Goal: Task Accomplishment & Management: Manage account settings

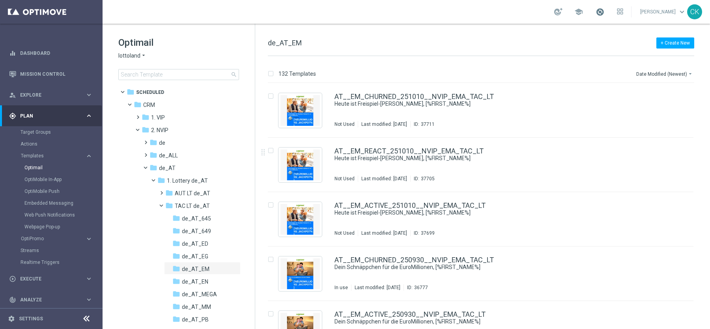
click at [595, 12] on span at bounding box center [599, 11] width 9 height 9
click at [425, 15] on div "school Last available data: 8 Oct 2025 Batch process completed with errors chec…" at bounding box center [406, 12] width 607 height 24
click at [158, 76] on input at bounding box center [178, 74] width 121 height 11
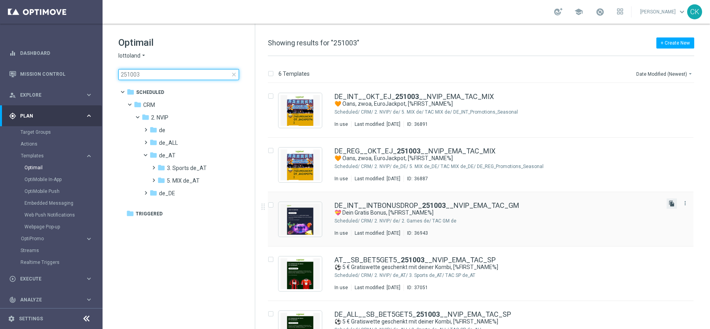
type input "251003"
click at [672, 204] on icon "file_copy" at bounding box center [671, 203] width 6 height 6
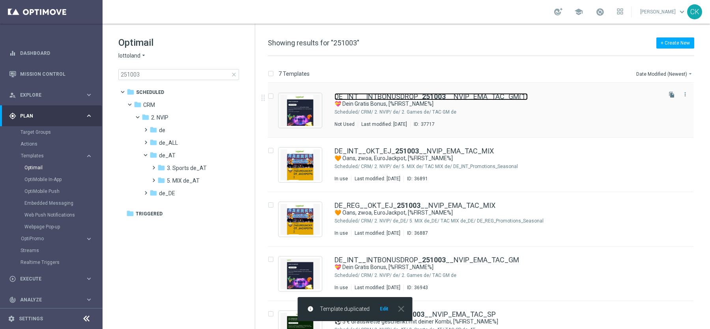
click at [363, 97] on link "DE_INT__INTBONUSDROP_ 251003 __NVIP_EMA_TAC_GM(1)" at bounding box center [430, 96] width 193 height 7
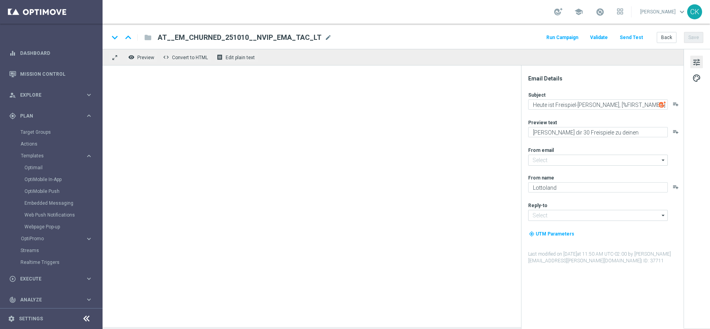
type input "DE_INT__INTBONUSDROP_251003__NVIP_EMA_TAC_GM(1)"
type textarea "💝 Dein Gratis Bonus, [%FIRST_NAME%]"
type textarea "Ein Geschenk für dich. Du findest in deinem Spielerkonto einen Bonus."
type input "mail@crm.lottoland.com"
type input "service@lottoland.com"
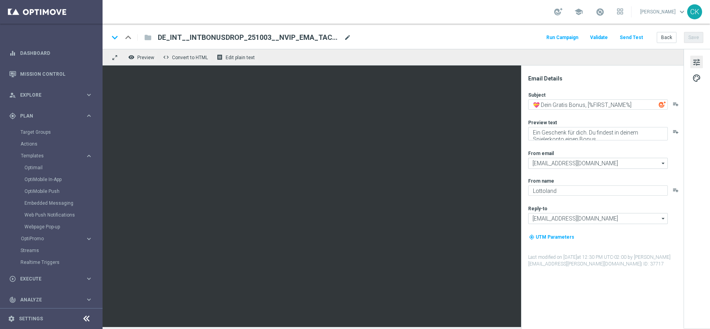
click at [349, 37] on span "mode_edit" at bounding box center [347, 37] width 7 height 7
type input "DE_INT__INTBONUSDROP_251010__NVIP_EMA_TAC_GM"
click at [447, 35] on div "keyboard_arrow_down keyboard_arrow_up folder DE_INT__INTBONUSDROP_251010__NVIP_…" at bounding box center [406, 37] width 594 height 10
click at [698, 37] on button "Save" at bounding box center [693, 37] width 19 height 11
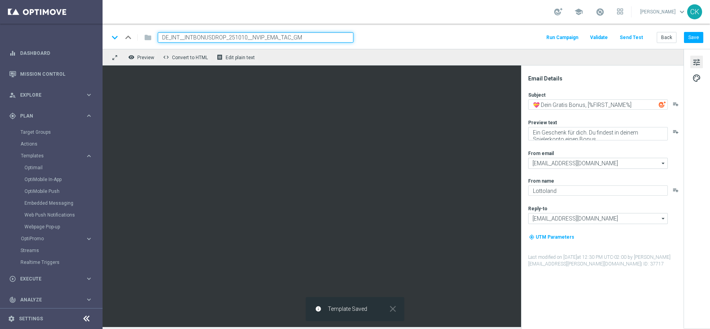
click at [311, 38] on input "DE_INT__INTBONUSDROP_251010__NVIP_EMA_TAC_GM" at bounding box center [256, 37] width 196 height 10
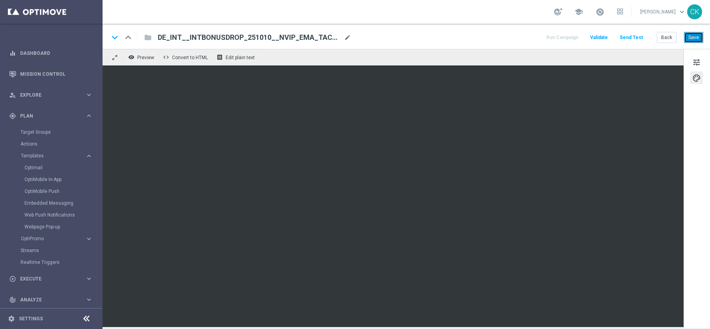
click at [695, 37] on button "Save" at bounding box center [693, 37] width 19 height 11
click at [700, 38] on button "Save" at bounding box center [693, 37] width 19 height 11
click at [693, 35] on button "Save" at bounding box center [693, 37] width 19 height 11
click at [690, 38] on button "Save" at bounding box center [693, 37] width 19 height 11
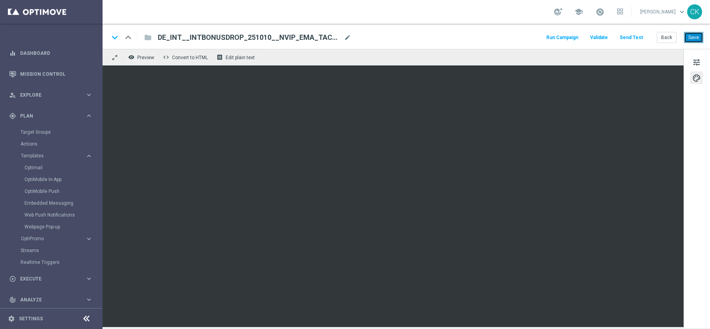
click at [695, 40] on button "Save" at bounding box center [693, 37] width 19 height 11
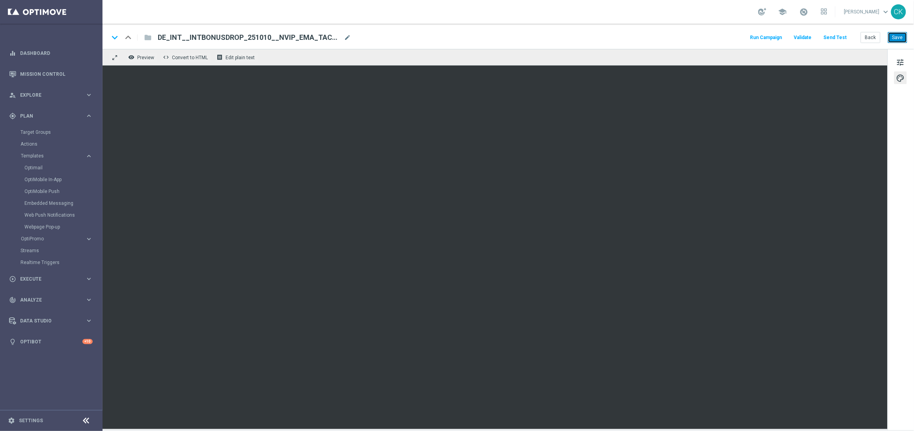
click at [709, 36] on button "Save" at bounding box center [897, 37] width 19 height 11
click at [709, 37] on button "Send Test" at bounding box center [836, 37] width 26 height 11
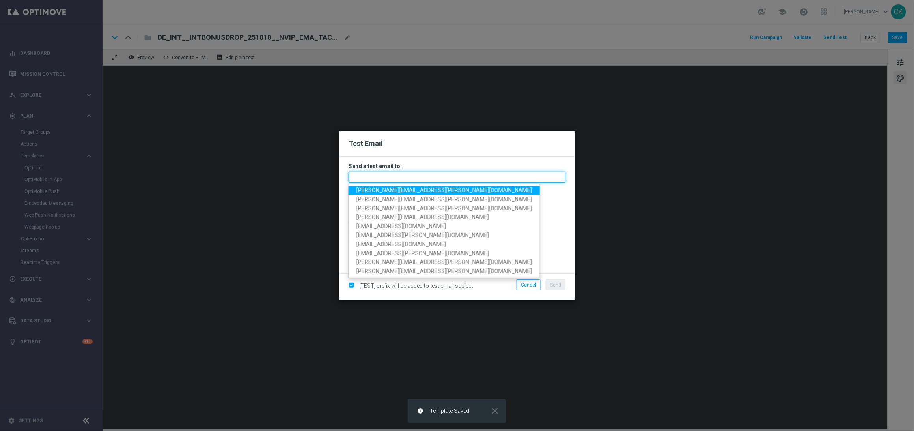
click at [459, 176] on input "text" at bounding box center [457, 177] width 217 height 11
click at [439, 188] on span "charlotte.kammeyer@lottoland.com" at bounding box center [443, 190] width 175 height 6
type input "charlotte.kammeyer@lottoland.com"
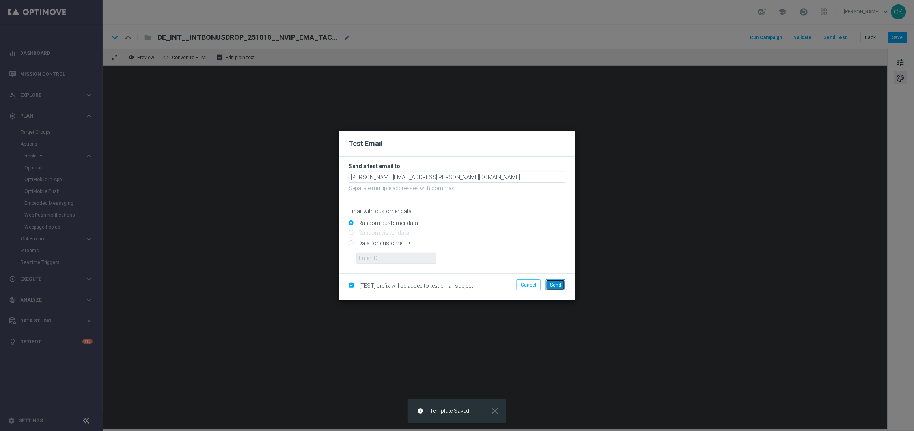
click at [559, 282] on span "Send" at bounding box center [555, 285] width 11 height 6
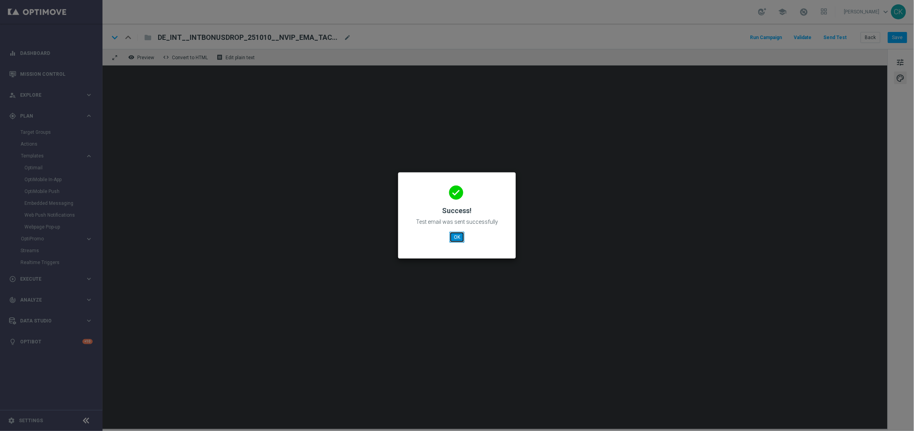
click at [451, 232] on button "OK" at bounding box center [457, 236] width 15 height 11
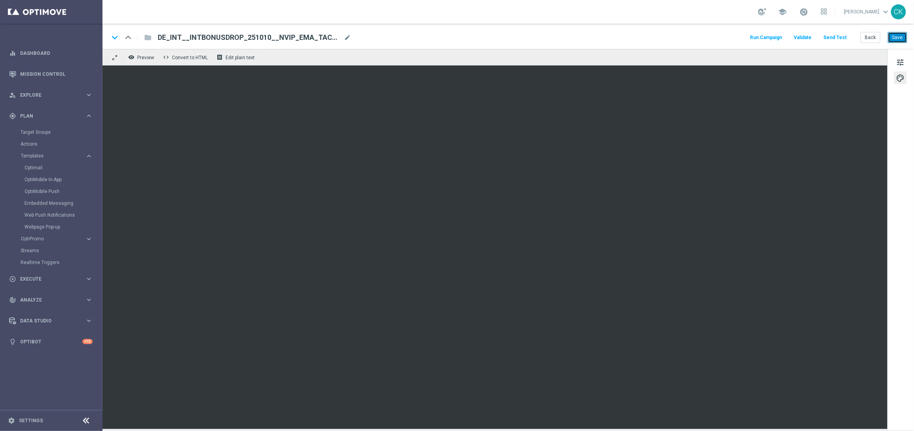
click at [709, 38] on button "Save" at bounding box center [897, 37] width 19 height 11
click at [709, 36] on button "Back" at bounding box center [871, 37] width 20 height 11
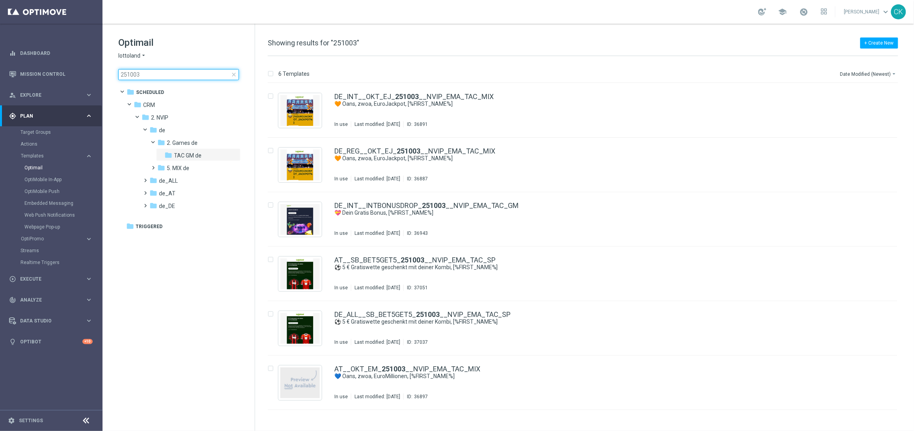
click at [169, 72] on input "251003" at bounding box center [178, 74] width 121 height 11
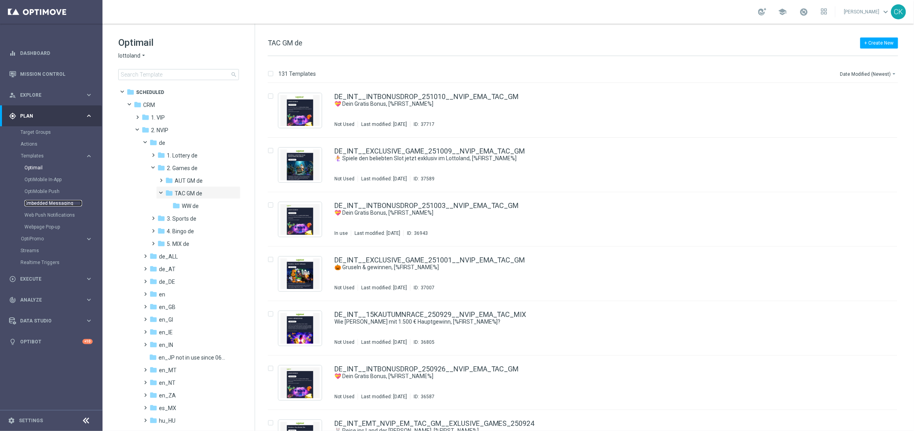
click at [38, 204] on link "Embedded Messaging" at bounding box center [53, 203] width 58 height 6
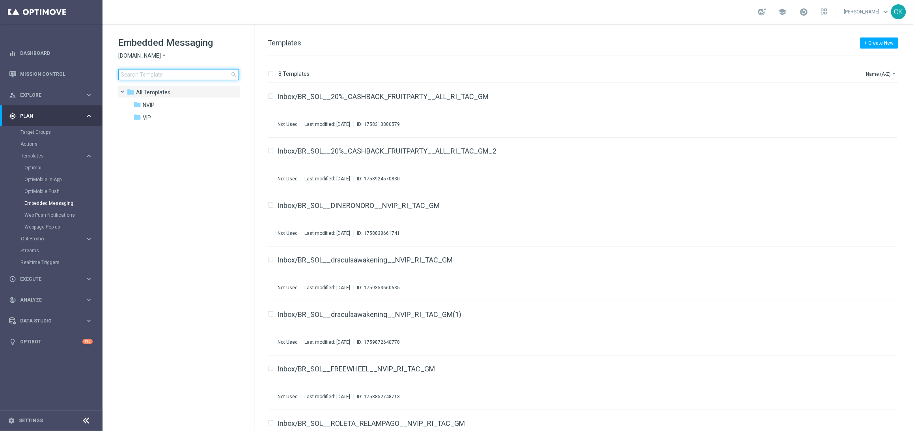
click at [161, 76] on input at bounding box center [178, 74] width 121 height 11
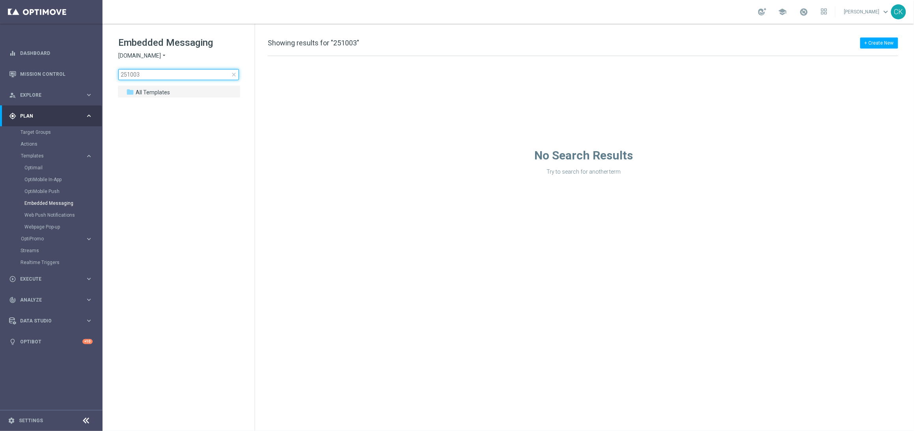
type input "251003"
click at [164, 53] on icon "arrow_drop_down" at bounding box center [164, 55] width 6 height 7
click at [156, 83] on div "Lottoland" at bounding box center [148, 83] width 59 height 9
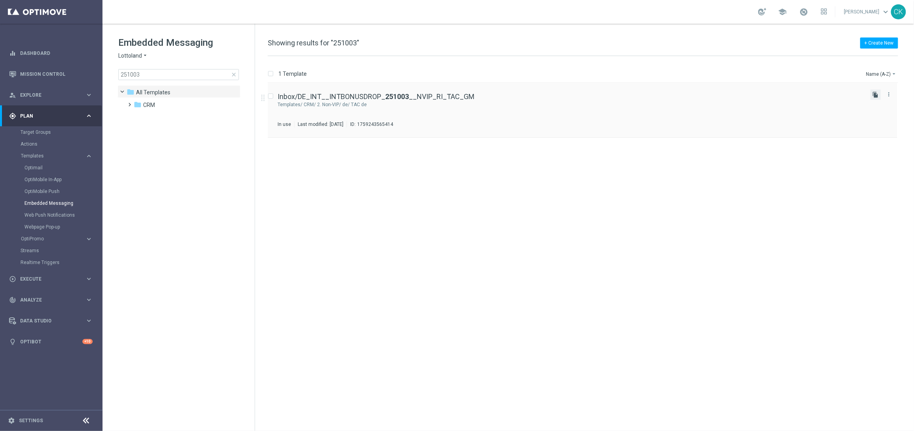
click at [709, 95] on icon "file_copy" at bounding box center [876, 94] width 6 height 6
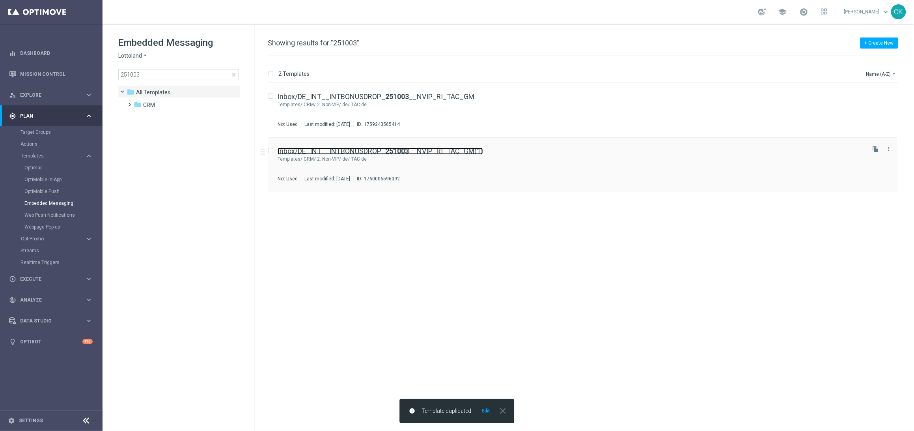
click at [371, 148] on link "Inbox/DE_INT__INTBONUSDROP_ 251003 __NVIP_RI_TAC_GM(1)" at bounding box center [380, 150] width 205 height 7
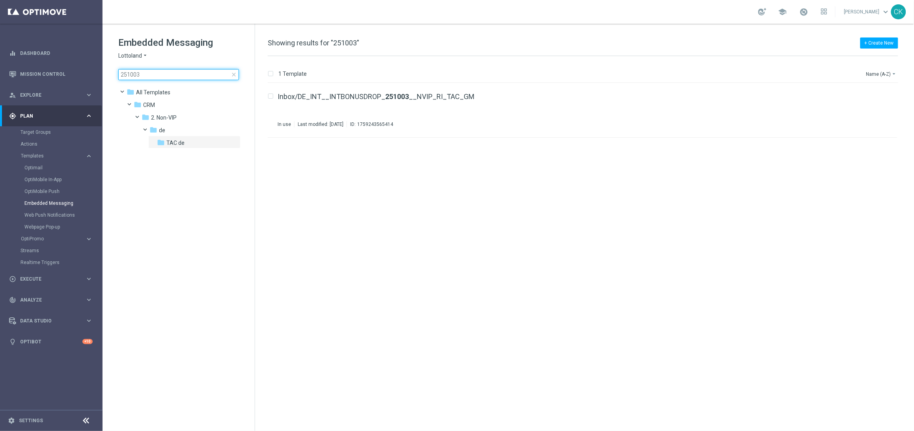
click at [233, 70] on input "251003" at bounding box center [178, 74] width 121 height 11
click at [237, 76] on input "251003" at bounding box center [178, 74] width 121 height 11
click at [232, 73] on span "close" at bounding box center [234, 74] width 6 height 6
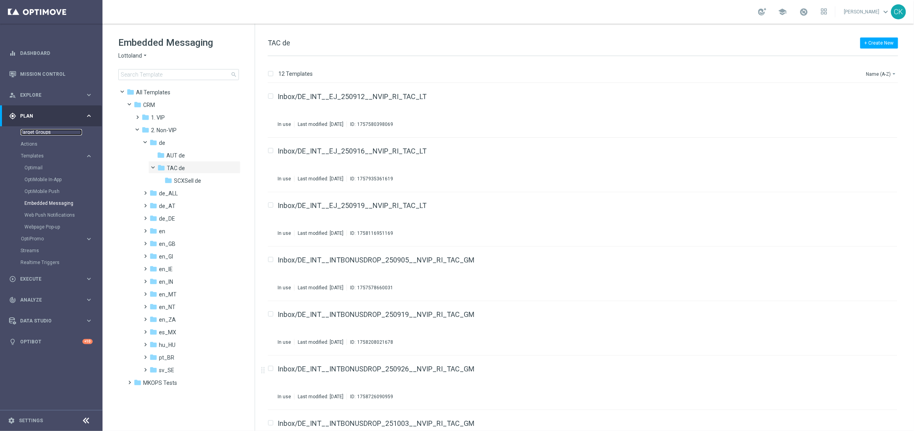
click at [42, 132] on link "Target Groups" at bounding box center [52, 132] width 62 height 6
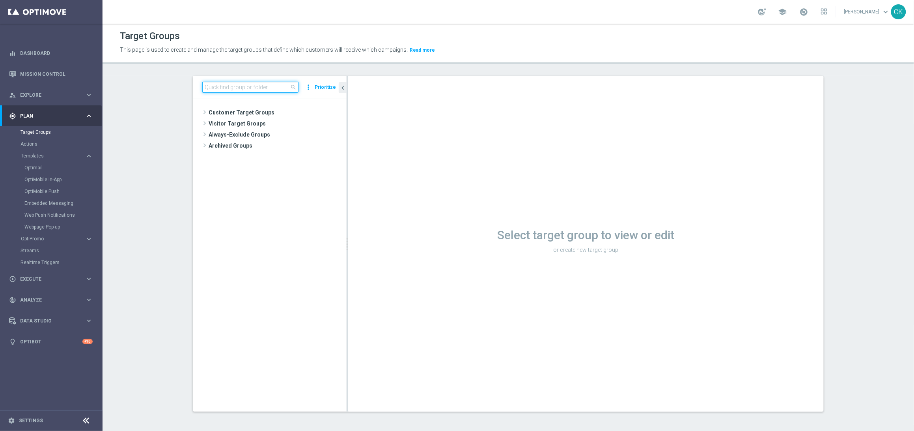
click at [240, 86] on input at bounding box center [250, 87] width 96 height 11
paste input "DE_GAMES_LIST_INT"
type input "DE_GAMES_LIST_INT"
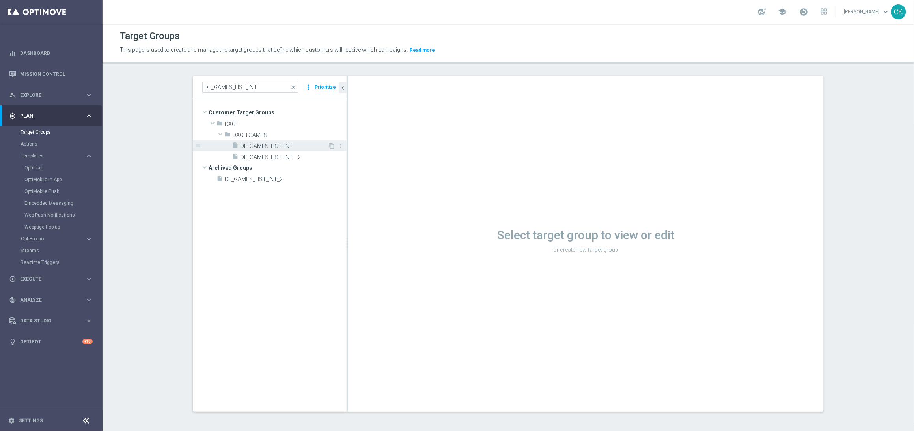
click at [293, 144] on span "DE_GAMES_LIST_INT" at bounding box center [284, 146] width 87 height 7
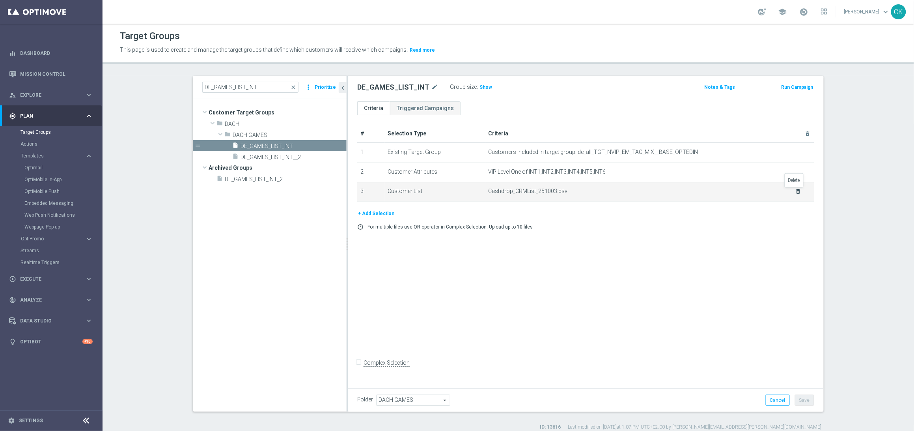
click at [709, 191] on icon "delete_forever" at bounding box center [798, 191] width 6 height 6
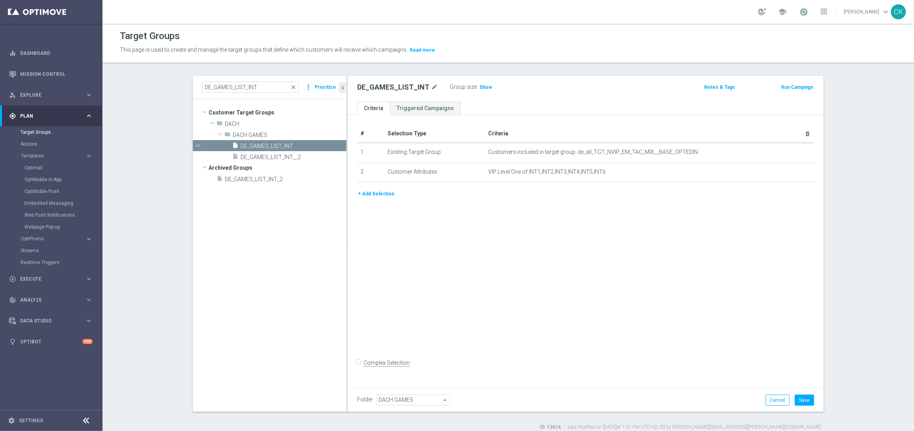
click at [367, 198] on button "+ Add Selection" at bounding box center [376, 193] width 38 height 9
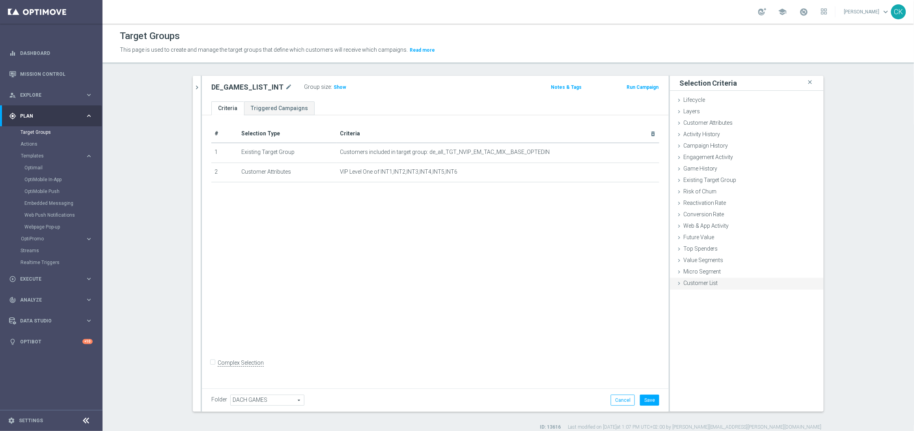
click at [676, 284] on icon at bounding box center [679, 283] width 6 height 6
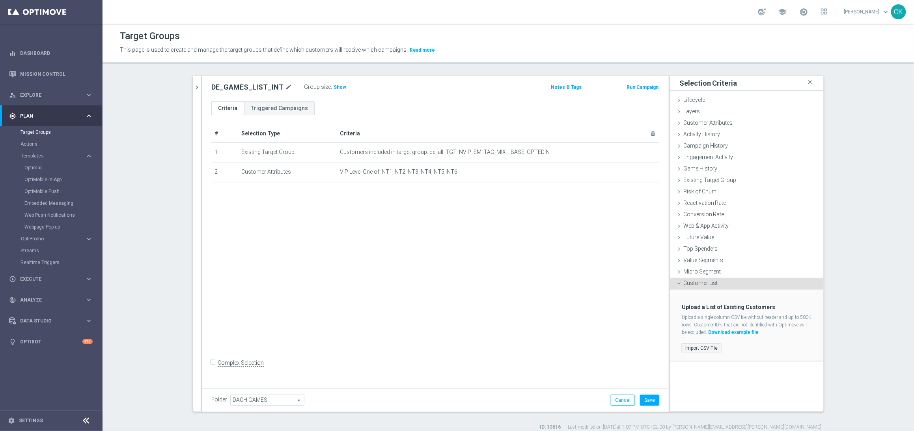
click at [693, 328] on label "Import CSV File" at bounding box center [702, 348] width 40 height 10
click at [0, 0] on input "Import CSV File" at bounding box center [0, 0] width 0 height 0
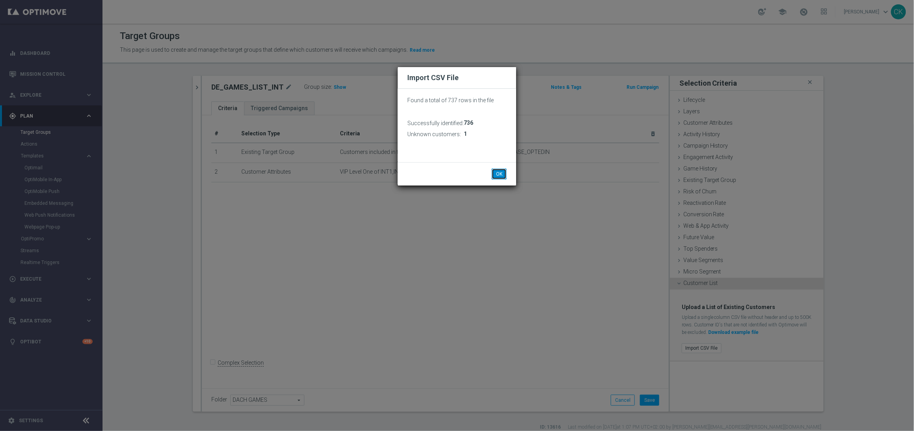
click at [501, 176] on button "OK" at bounding box center [499, 173] width 15 height 11
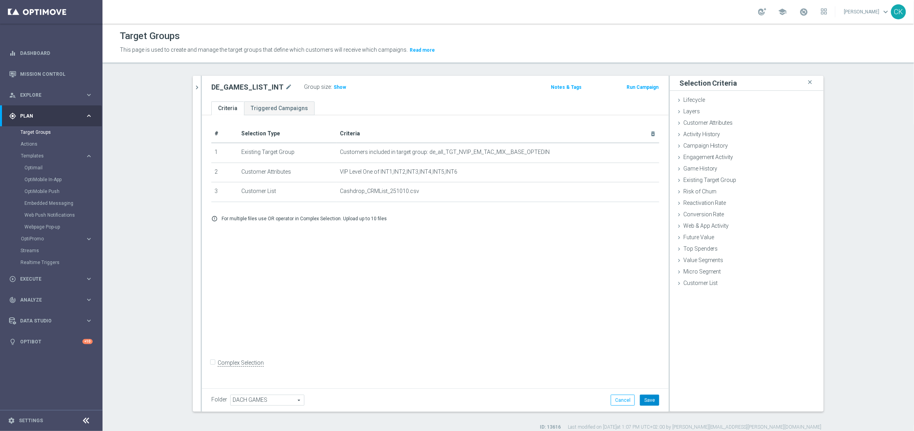
click at [649, 328] on button "Save" at bounding box center [649, 399] width 19 height 11
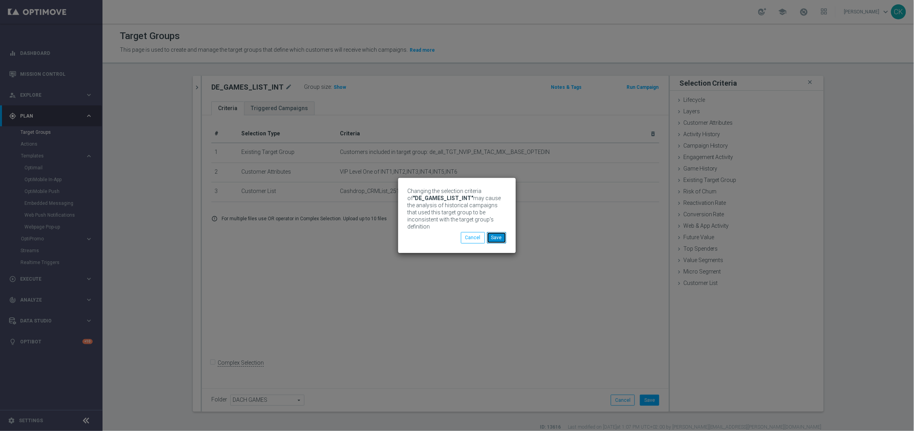
click at [500, 234] on button "Save" at bounding box center [496, 237] width 19 height 11
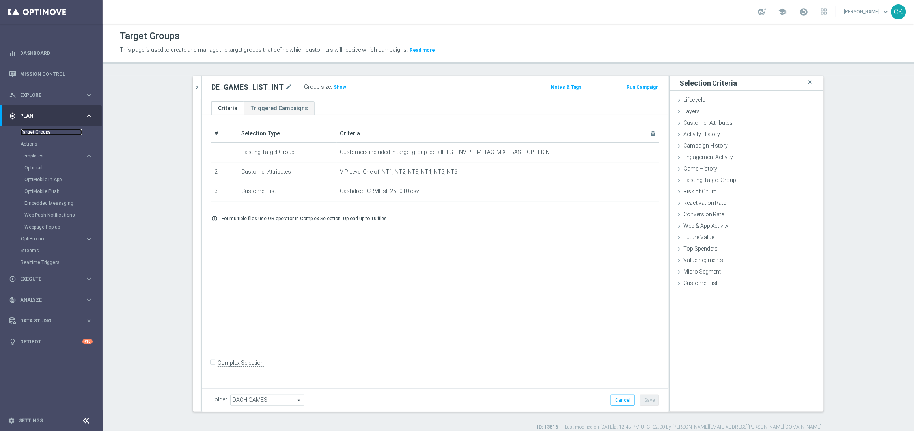
click at [34, 131] on link "Target Groups" at bounding box center [52, 132] width 62 height 6
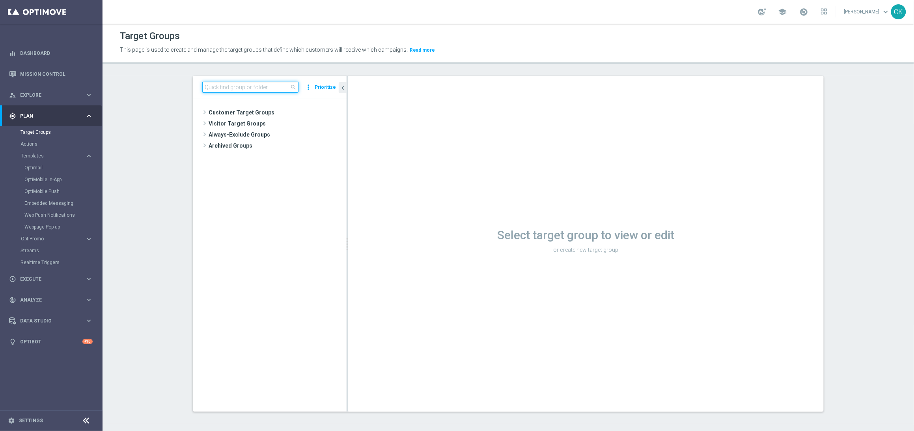
click at [248, 87] on input at bounding box center [250, 87] width 96 height 11
paste input "DE_GAMES_LIST_INT"
type input "DE_GAMES_LIST_INT"
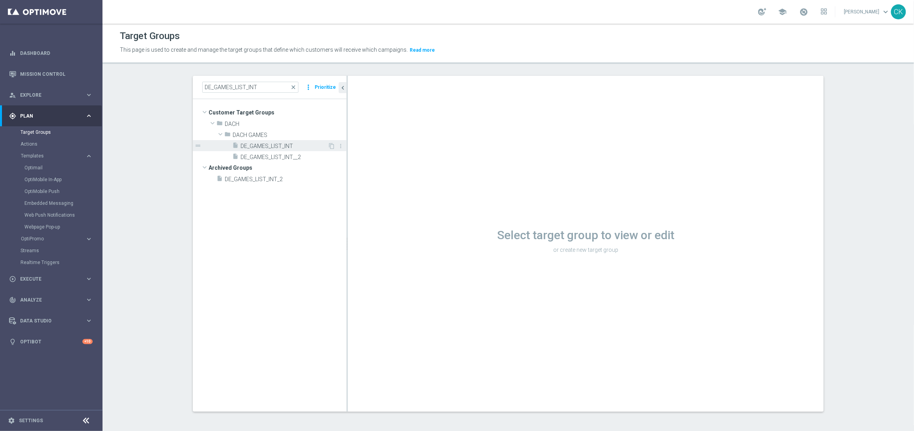
click at [285, 144] on span "DE_GAMES_LIST_INT" at bounding box center [284, 146] width 87 height 7
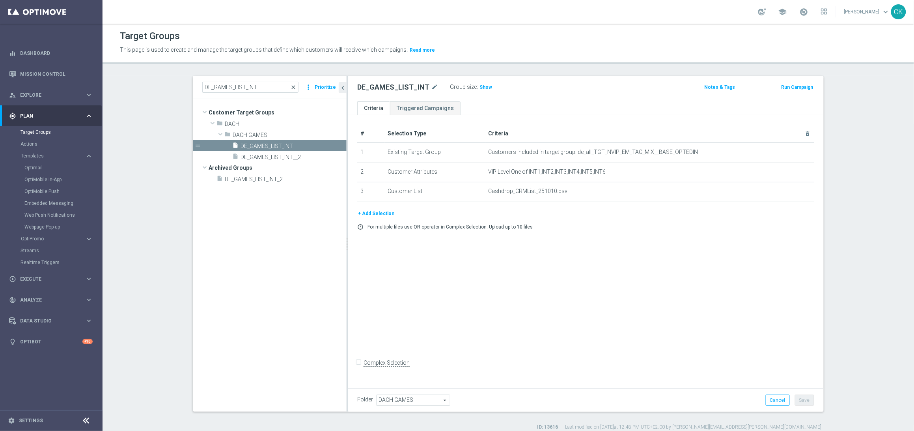
click at [292, 86] on span "close" at bounding box center [293, 87] width 6 height 6
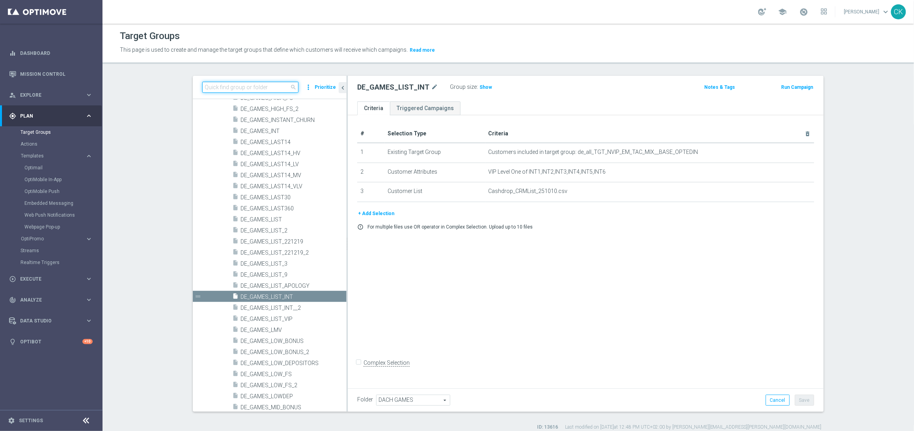
click at [239, 89] on input at bounding box center [250, 87] width 96 height 11
paste input "DE_RI_GAMES_LIST_INT"
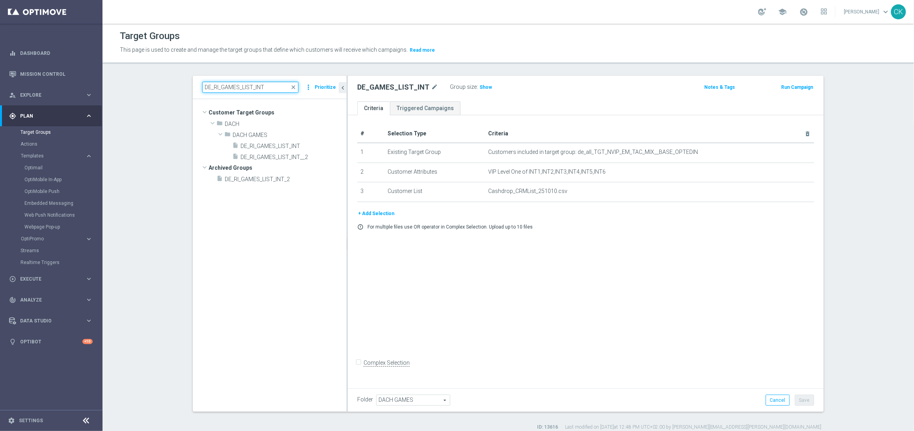
scroll to position [0, 0]
type input "DE_RI_GAMES_LIST_INT"
click at [280, 144] on span "DE_RI_GAMES_LIST_INT" at bounding box center [284, 146] width 87 height 7
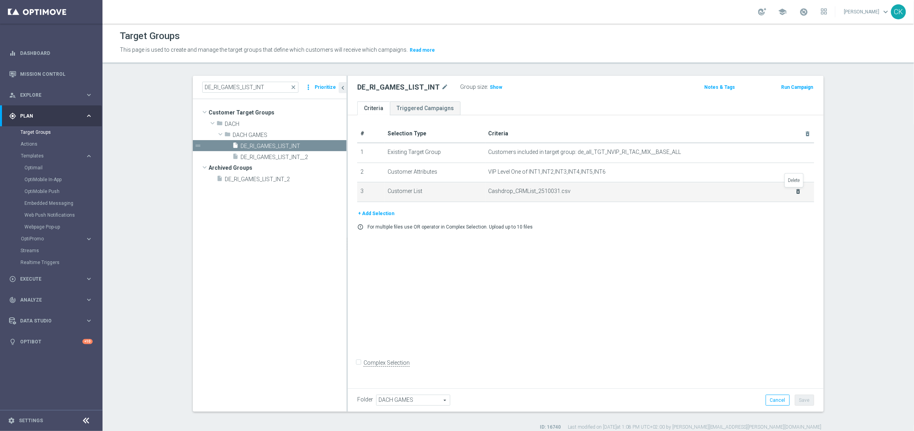
click at [709, 194] on icon "delete_forever" at bounding box center [798, 191] width 6 height 6
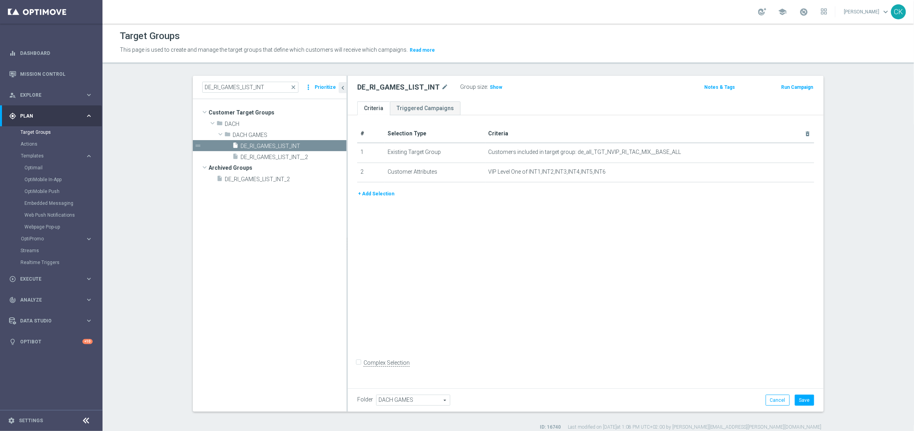
click at [380, 190] on button "+ Add Selection" at bounding box center [376, 193] width 38 height 9
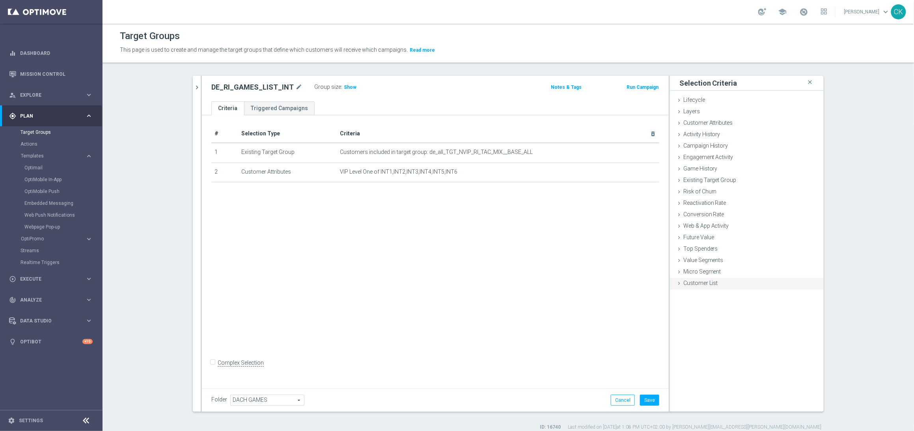
click at [677, 282] on icon at bounding box center [679, 283] width 6 height 6
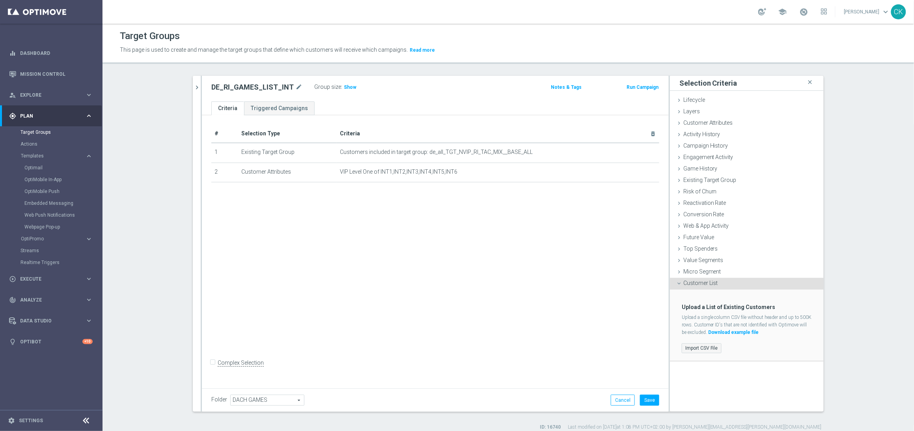
click at [692, 328] on label "Import CSV File" at bounding box center [702, 348] width 40 height 10
click at [0, 0] on input "Import CSV File" at bounding box center [0, 0] width 0 height 0
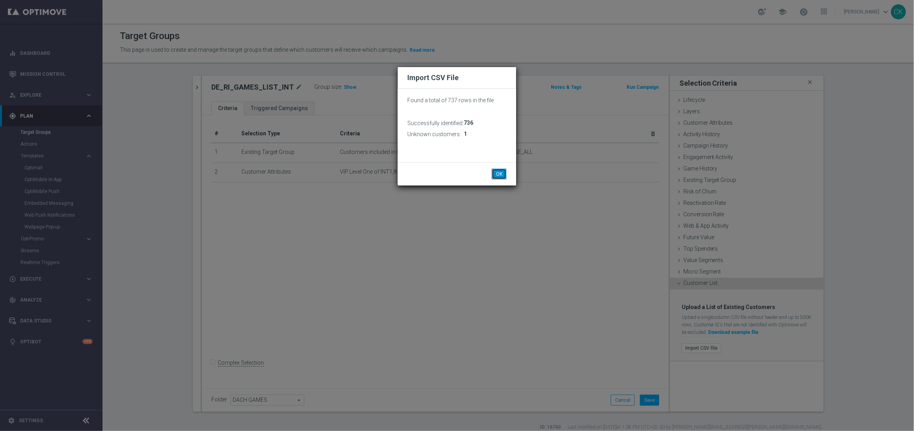
click at [498, 174] on button "OK" at bounding box center [499, 173] width 15 height 11
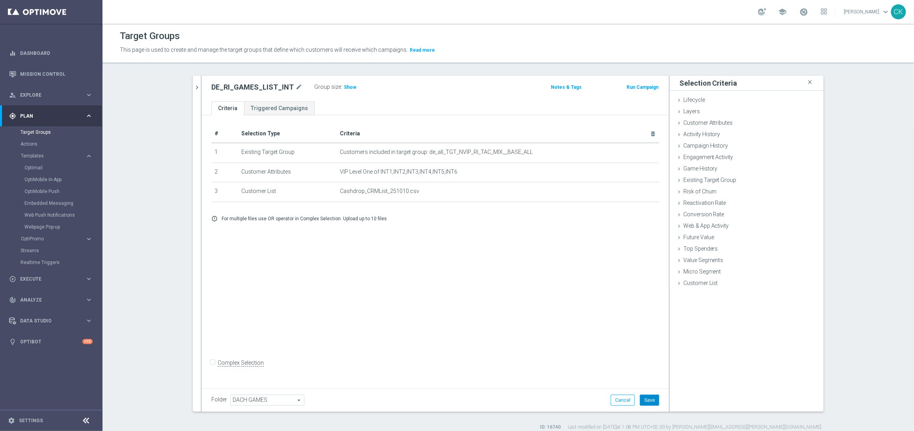
click at [645, 328] on button "Save" at bounding box center [649, 399] width 19 height 11
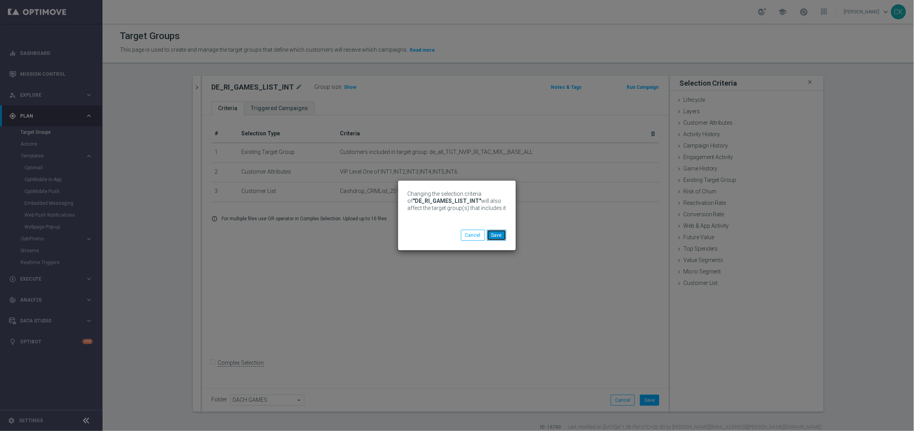
click at [497, 239] on button "Save" at bounding box center [496, 234] width 19 height 11
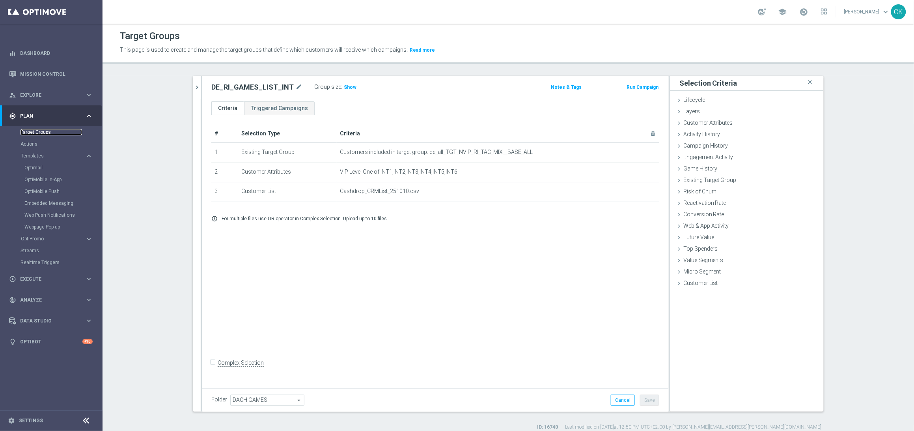
click at [35, 132] on link "Target Groups" at bounding box center [52, 132] width 62 height 6
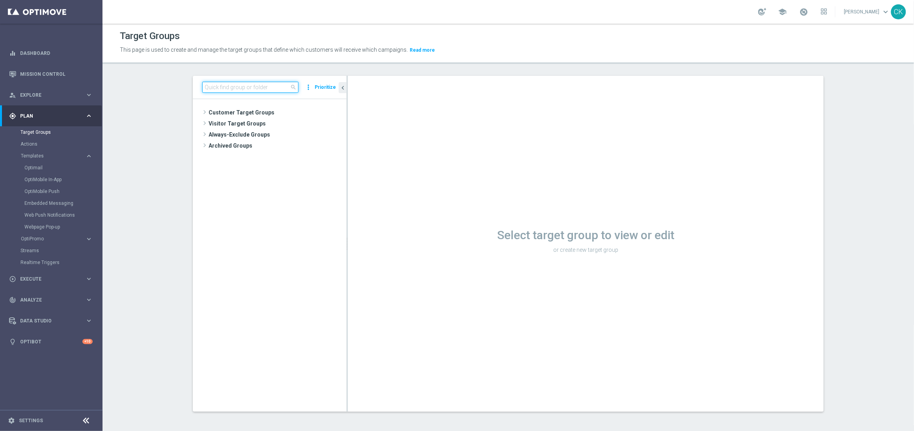
click at [216, 89] on input at bounding box center [250, 87] width 96 height 11
paste input "DE_RI_GAMES_LIST_INT"
type input "DE_RI_GAMES_LIST_INT"
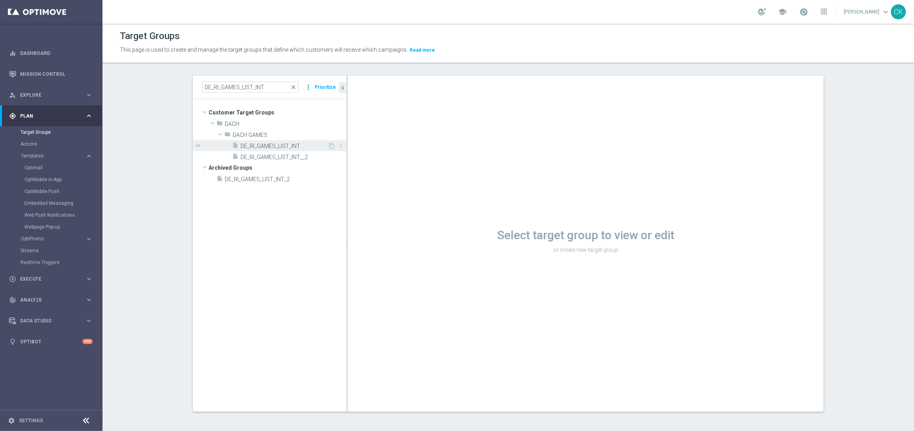
click at [277, 145] on span "DE_RI_GAMES_LIST_INT" at bounding box center [284, 146] width 87 height 7
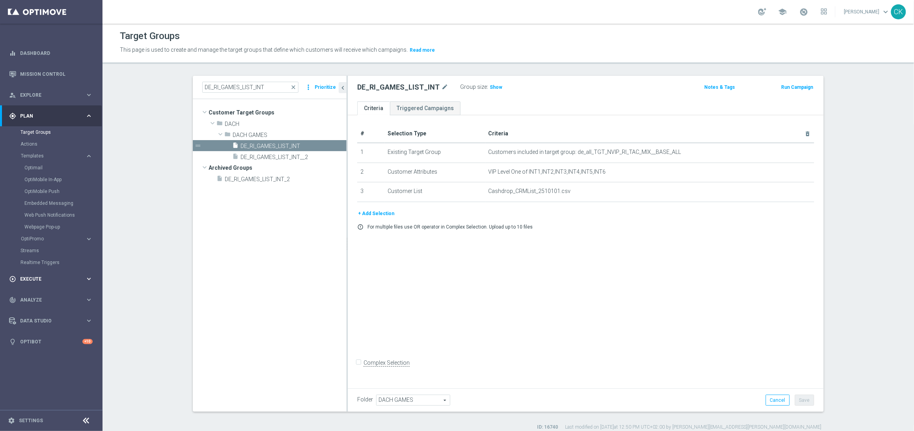
click at [32, 276] on span "Execute" at bounding box center [52, 278] width 65 height 5
click at [31, 155] on link "Campaign Builder" at bounding box center [52, 153] width 62 height 6
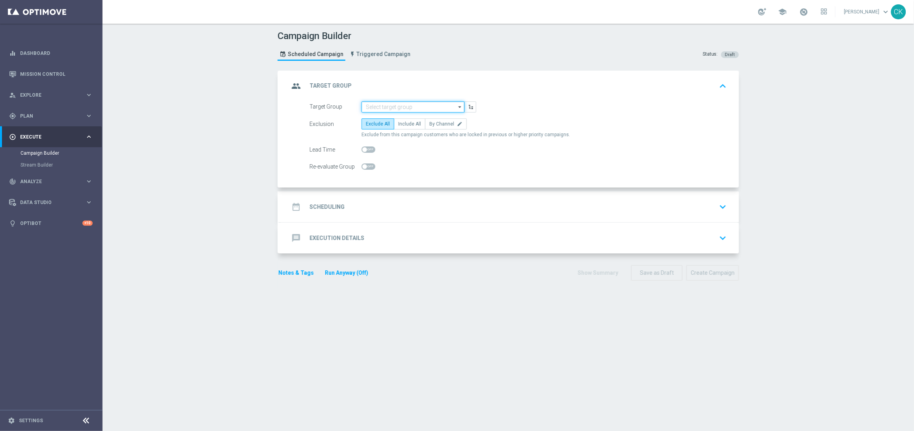
click at [398, 108] on input at bounding box center [413, 106] width 103 height 11
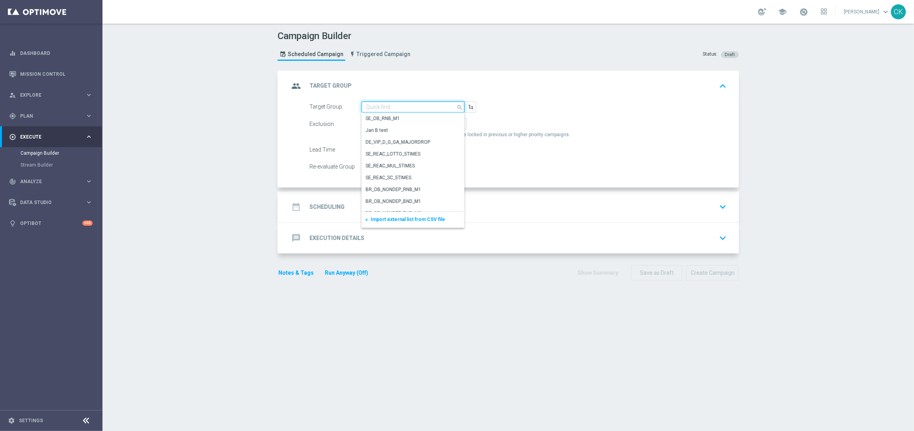
paste input "DE_GAMES_LIST_INT"
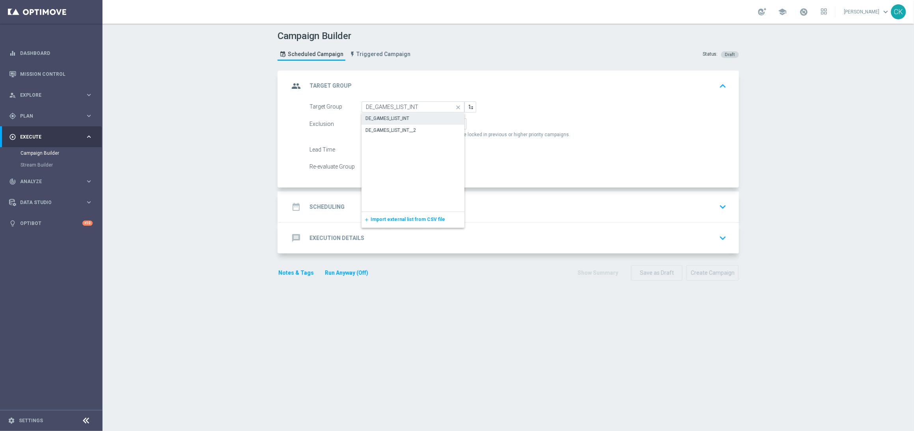
click at [398, 115] on div "DE_GAMES_LIST_INT" at bounding box center [388, 118] width 44 height 7
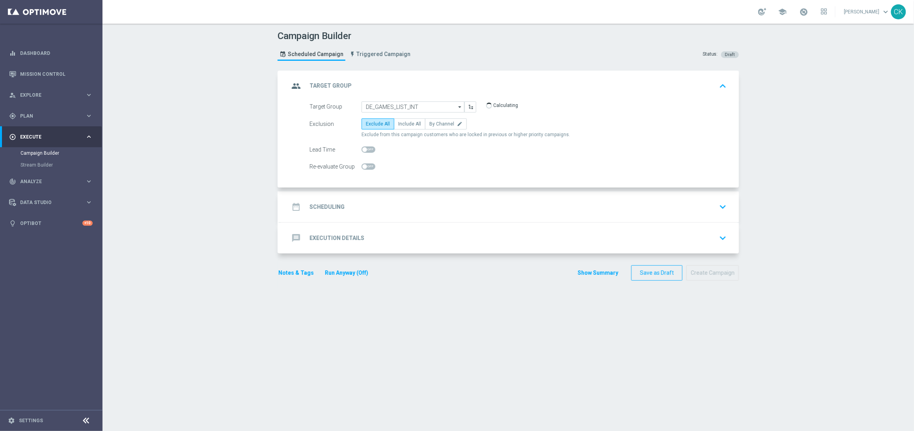
type input "DE_GAMES_LIST_INT"
click at [405, 119] on label "Include All" at bounding box center [410, 123] width 32 height 11
click at [403, 123] on input "Include All" at bounding box center [400, 125] width 5 height 5
radio input "true"
click at [362, 149] on span at bounding box center [364, 149] width 5 height 5
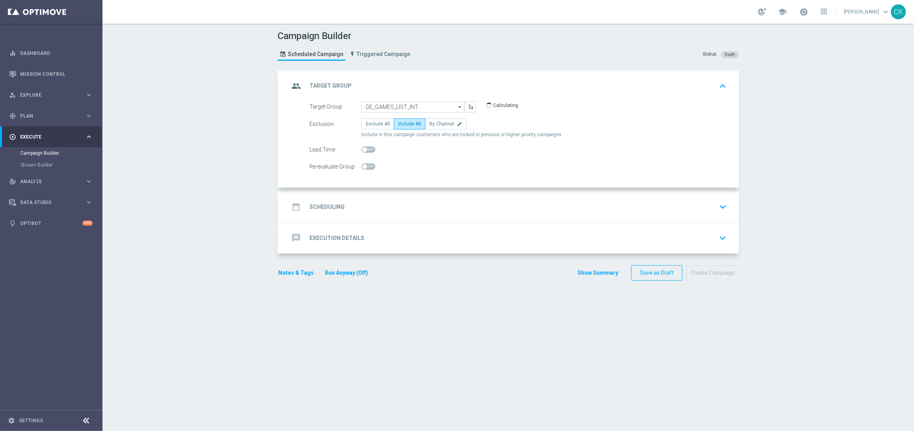
click at [362, 149] on input "checkbox" at bounding box center [369, 149] width 14 height 6
checkbox input "true"
click at [324, 205] on h2 "Scheduling" at bounding box center [327, 206] width 35 height 7
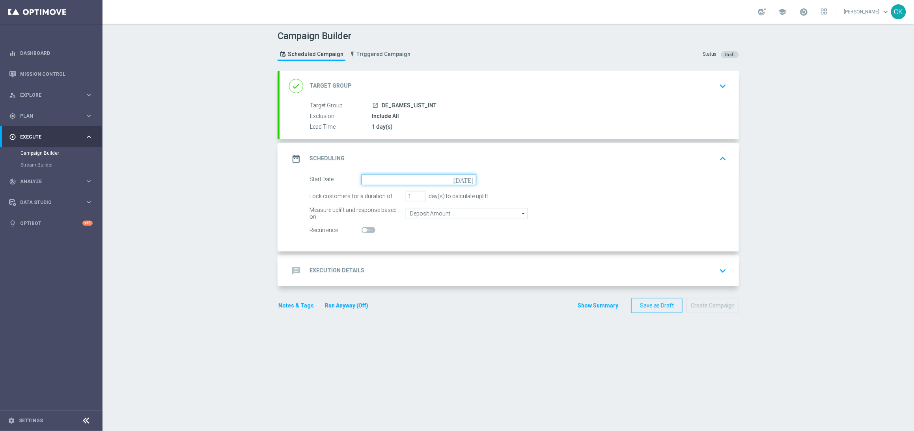
click at [407, 179] on input at bounding box center [419, 179] width 115 height 11
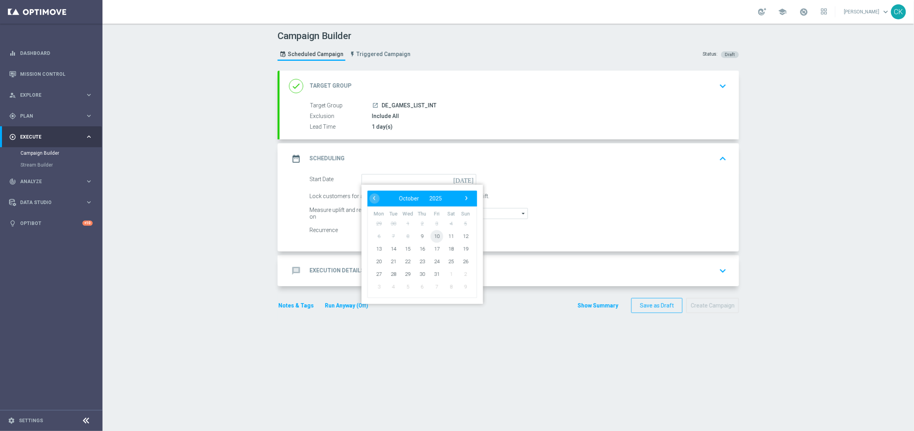
click at [432, 236] on span "10" at bounding box center [437, 235] width 13 height 13
type input "10 Oct 2025"
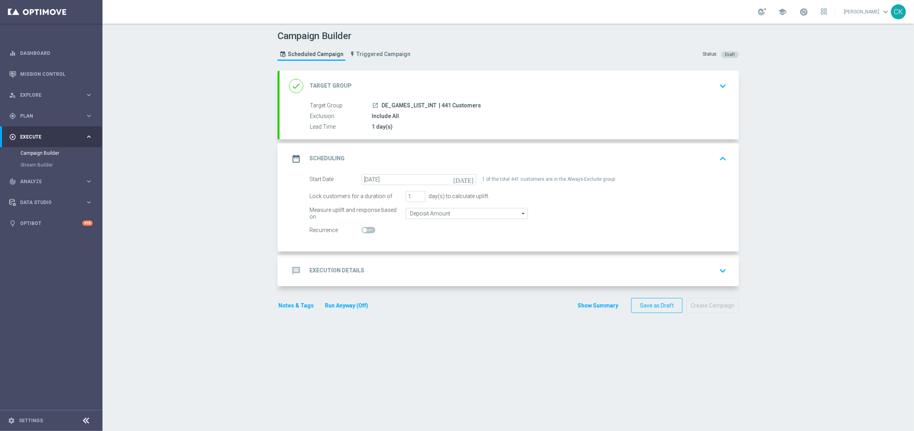
click at [320, 269] on h2 "Execution Details" at bounding box center [337, 270] width 55 height 7
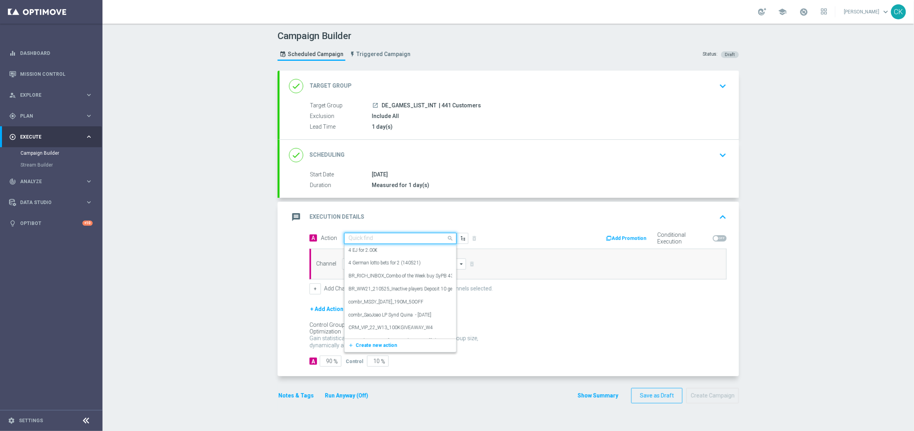
click at [388, 235] on input "text" at bounding box center [393, 238] width 88 height 7
paste input "Bonus Drop"
type input "Bonus Drop"
click at [374, 316] on div "Bonus Drop edit" at bounding box center [401, 313] width 104 height 13
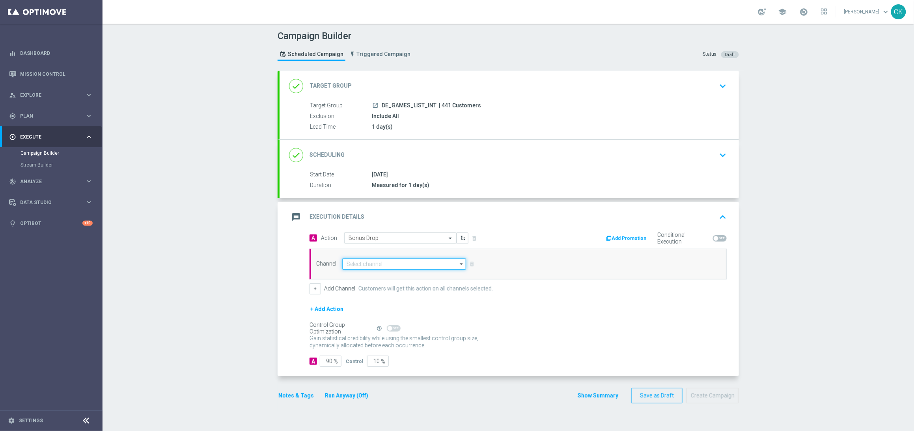
click at [387, 261] on input at bounding box center [404, 263] width 124 height 11
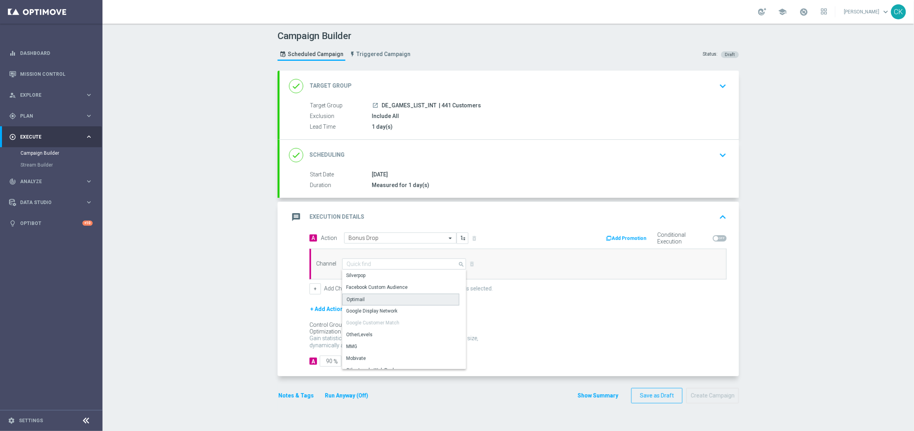
click at [384, 295] on div "Optimail" at bounding box center [400, 299] width 117 height 12
type input "Optimail"
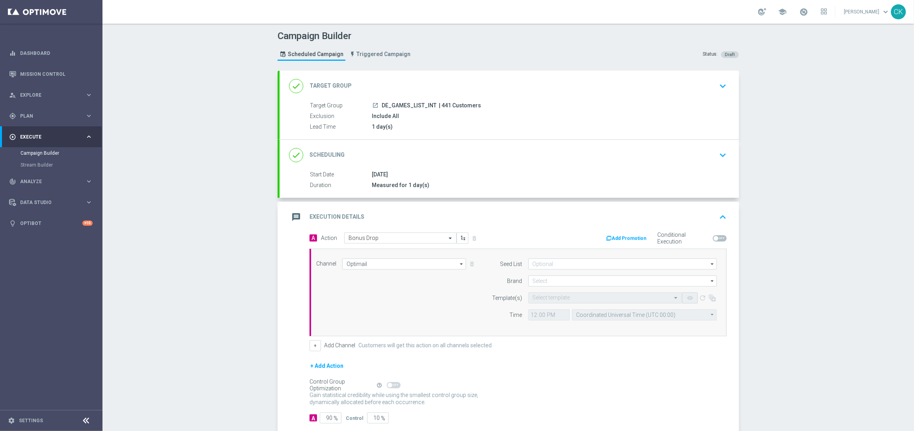
scroll to position [46, 0]
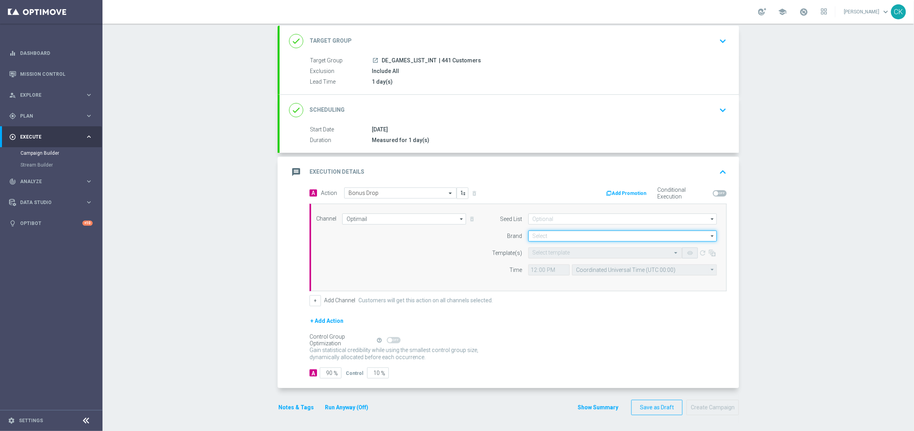
click at [558, 236] on input at bounding box center [622, 235] width 188 height 11
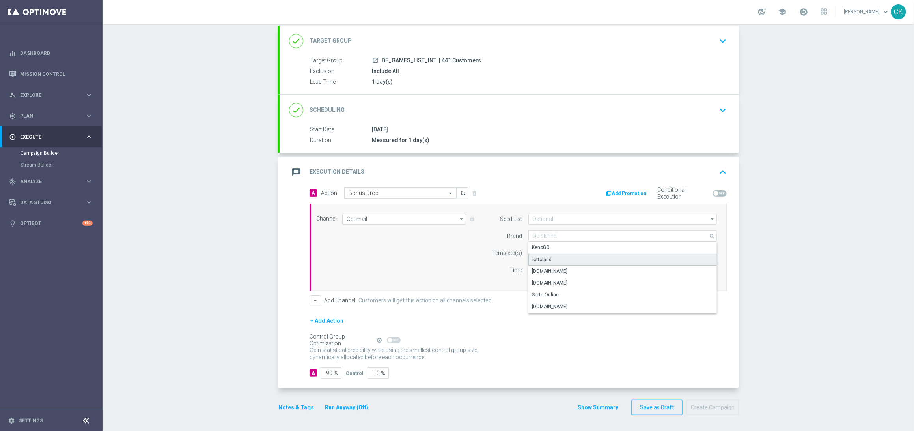
click at [551, 258] on div "lottoland" at bounding box center [622, 260] width 188 height 12
type input "lottoland"
click at [547, 254] on input "text" at bounding box center [597, 253] width 129 height 7
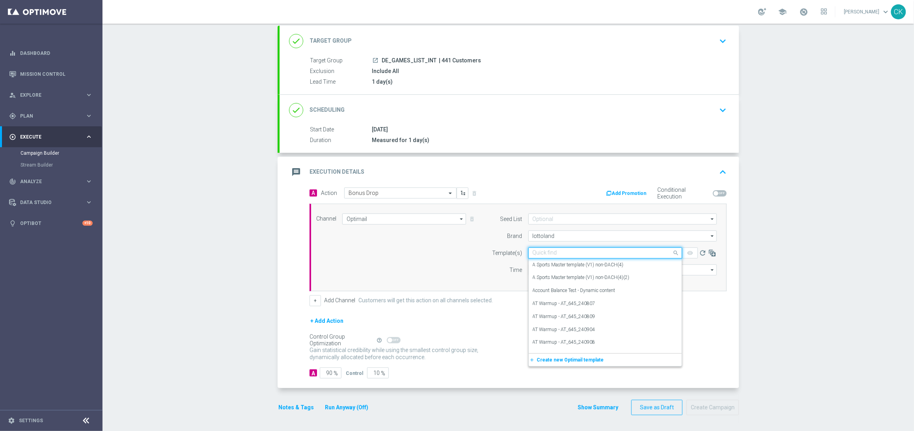
paste input "DE_INT__INTBONUSDROP_251010__NVIP_EMA_TAC_GM"
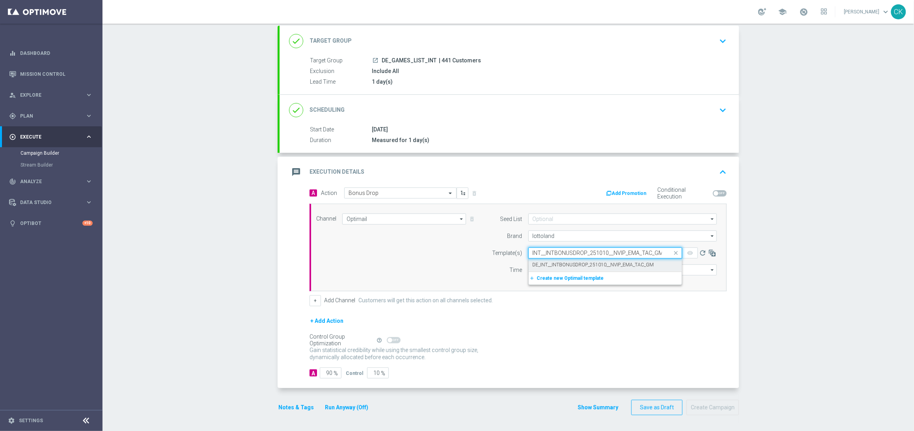
click at [545, 262] on label "DE_INT__INTBONUSDROP_251010__NVIP_EMA_TAC_GM" at bounding box center [593, 264] width 121 height 7
type input "DE_INT__INTBONUSDROP_251010__NVIP_EMA_TAC_GM"
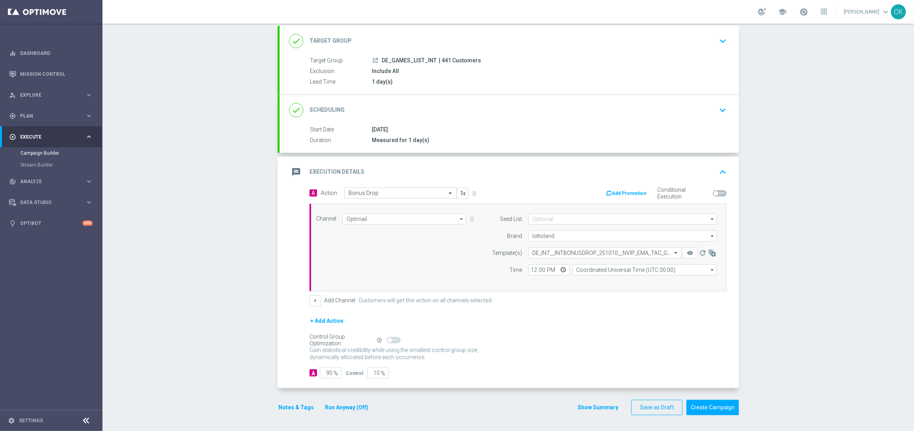
scroll to position [0, 0]
click at [529, 270] on input "12:00" at bounding box center [548, 269] width 41 height 11
type input "14:30"
click at [673, 282] on div "Channel Optimail Optimail arrow_drop_down Drag here to set row groups Drag here…" at bounding box center [518, 247] width 417 height 88
click at [681, 269] on input "Coordinated Universal Time (UTC 00:00)" at bounding box center [644, 269] width 145 height 11
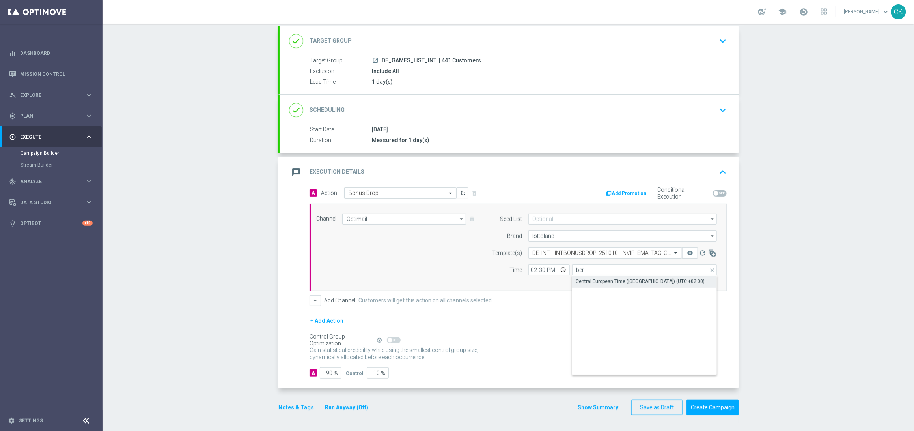
click at [668, 280] on div "Central European Time (Berlin) (UTC +02:00)" at bounding box center [644, 281] width 145 height 11
type input "Central European Time (Berlin) (UTC +02:00)"
click at [328, 328] on input "90" at bounding box center [331, 372] width 22 height 11
type input "9"
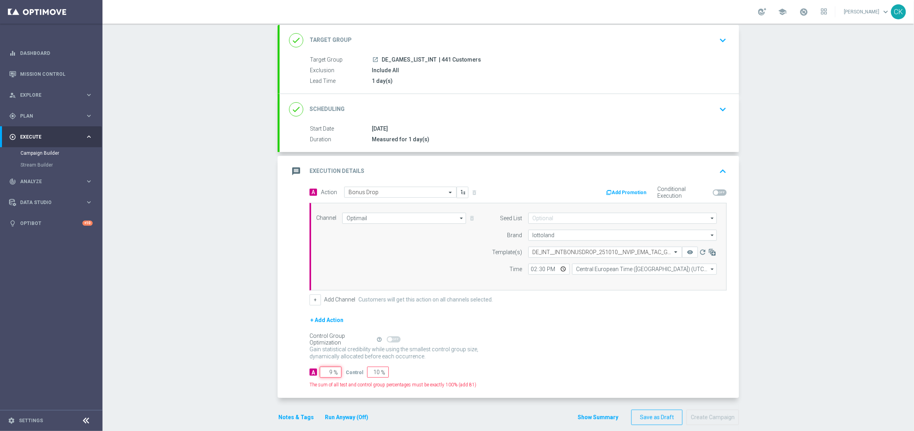
type input "91"
type input "100"
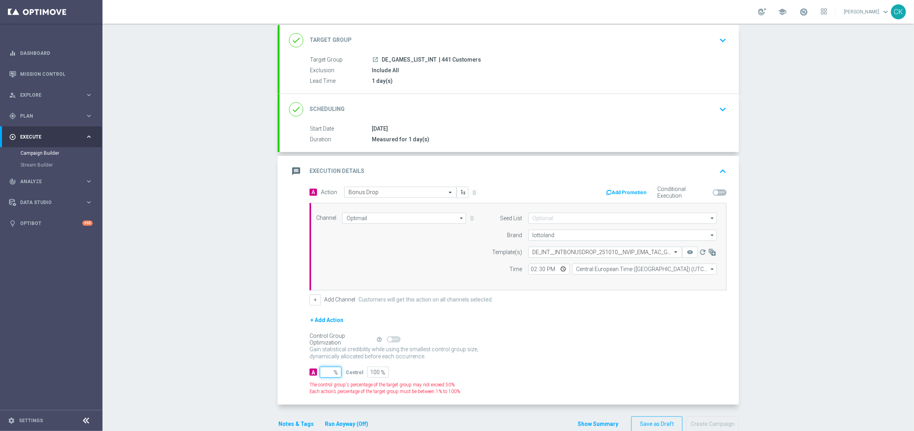
type input "1"
type input "99"
type input "10"
type input "90"
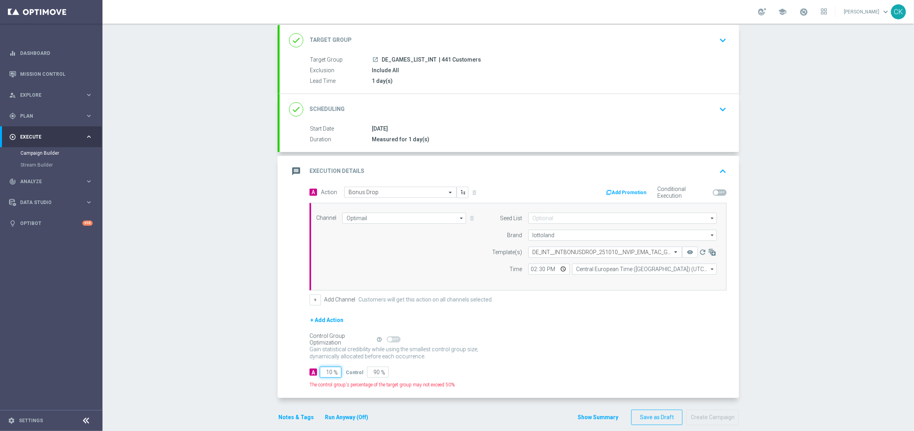
type input "100"
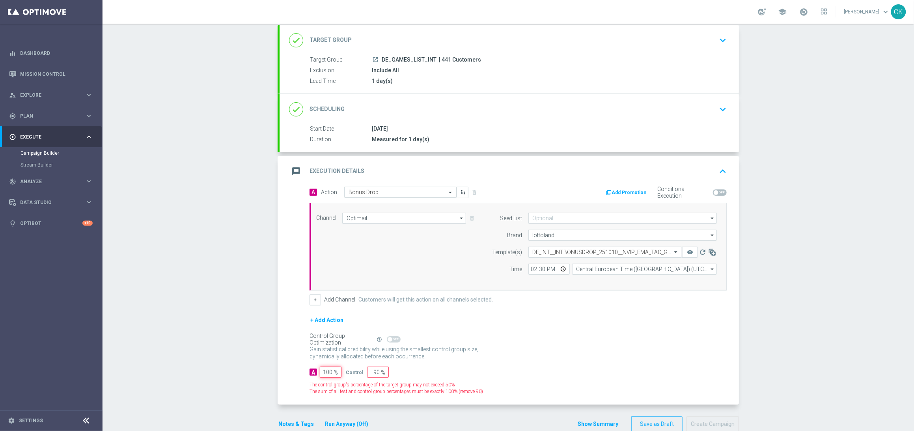
type input "0"
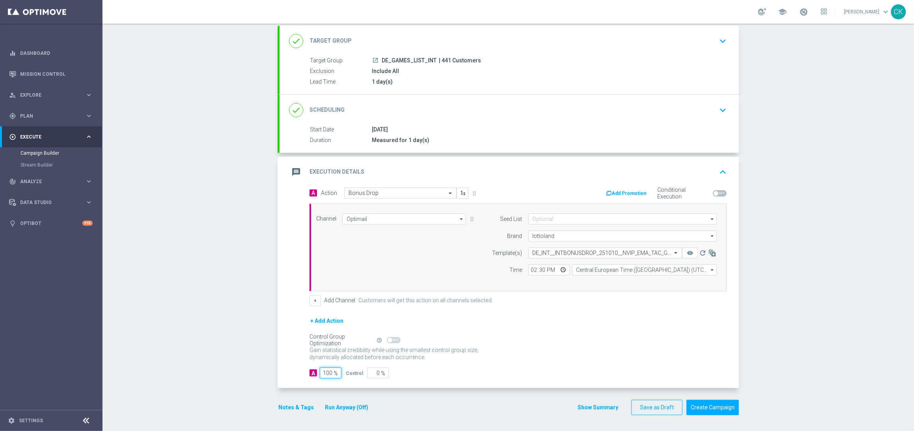
type input "100"
click at [411, 328] on div "A 100 % Control 0 %" at bounding box center [518, 372] width 417 height 11
click at [465, 328] on form "A Action Select action Bonus Drop delete_forever Add Promotion Conditional Exec…" at bounding box center [518, 282] width 417 height 191
click at [295, 328] on button "Notes & Tags" at bounding box center [296, 407] width 37 height 10
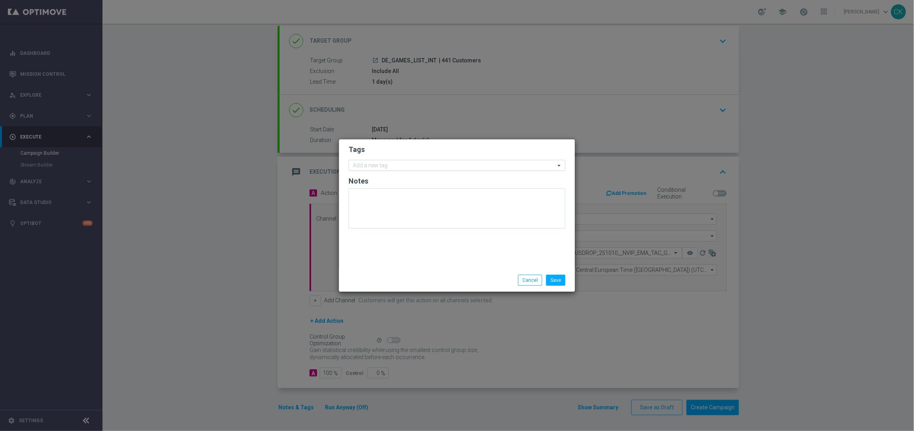
click at [471, 169] on div at bounding box center [453, 166] width 203 height 8
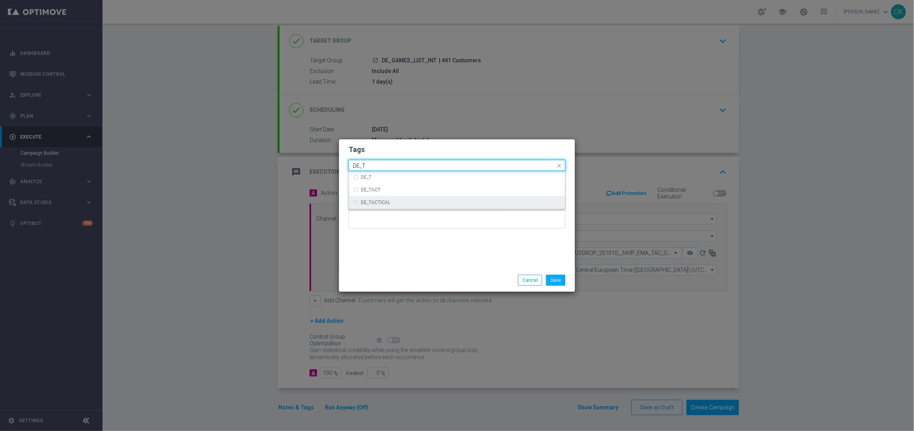
click at [467, 205] on div "DE_TACTICAL" at bounding box center [457, 202] width 208 height 13
type input "DE_T"
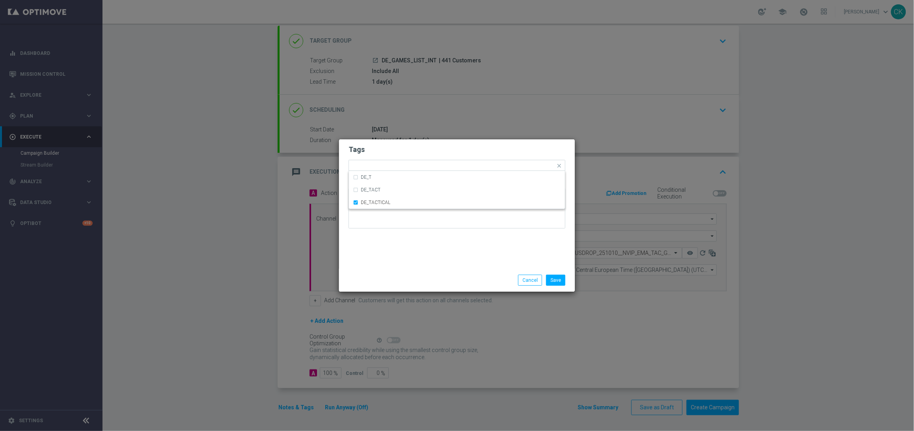
click at [439, 285] on div "Save Cancel" at bounding box center [495, 279] width 153 height 11
click at [558, 281] on button "Save" at bounding box center [555, 279] width 19 height 11
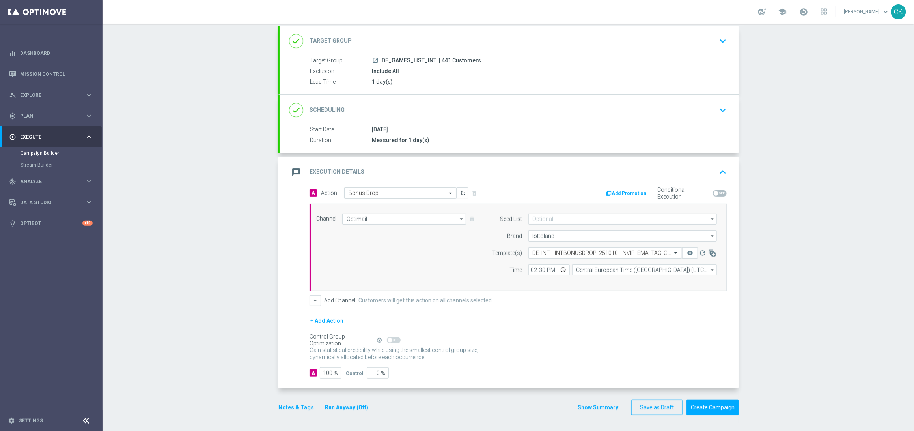
click at [285, 328] on div "Notes & Tags Run Anyway (Off)" at bounding box center [328, 406] width 101 height 15
click at [281, 328] on button "Notes & Tags" at bounding box center [296, 407] width 37 height 10
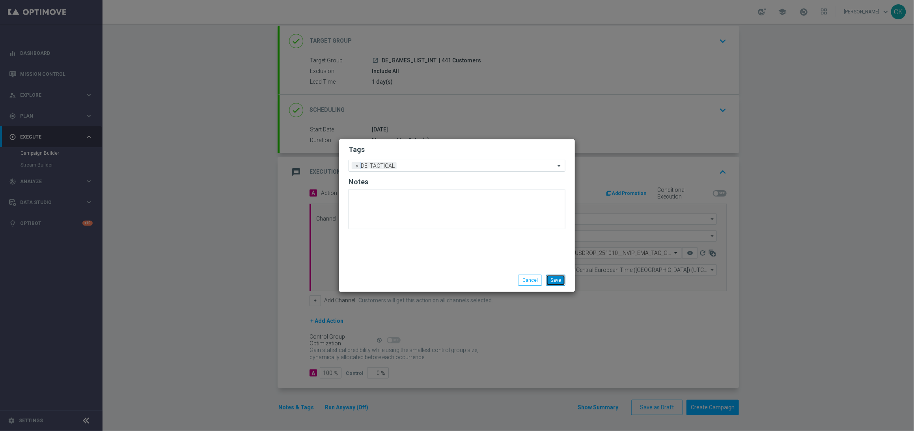
click at [557, 276] on button "Save" at bounding box center [555, 279] width 19 height 11
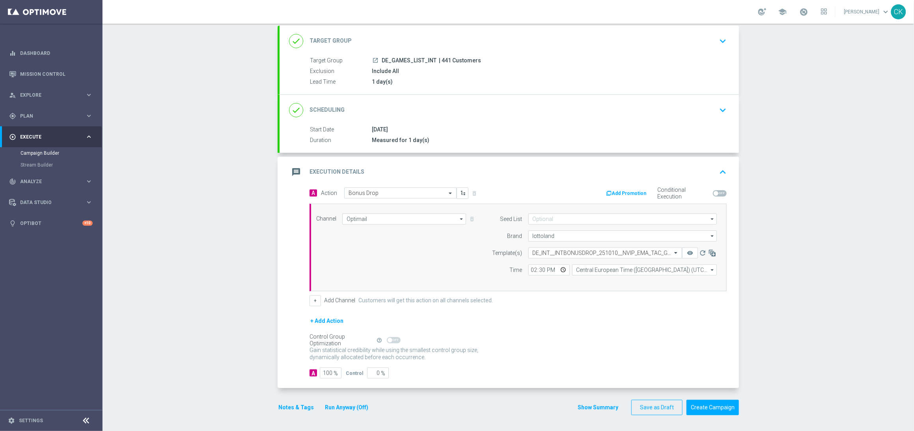
click at [287, 328] on button "Notes & Tags" at bounding box center [296, 407] width 37 height 10
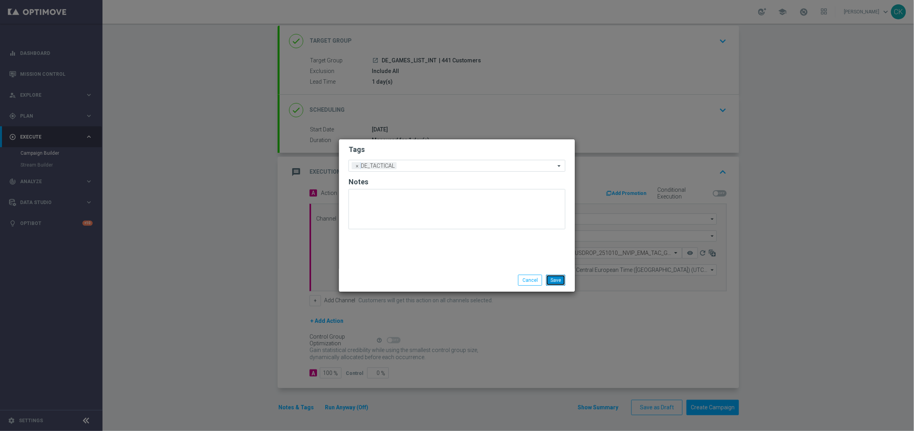
click at [556, 280] on button "Save" at bounding box center [555, 279] width 19 height 11
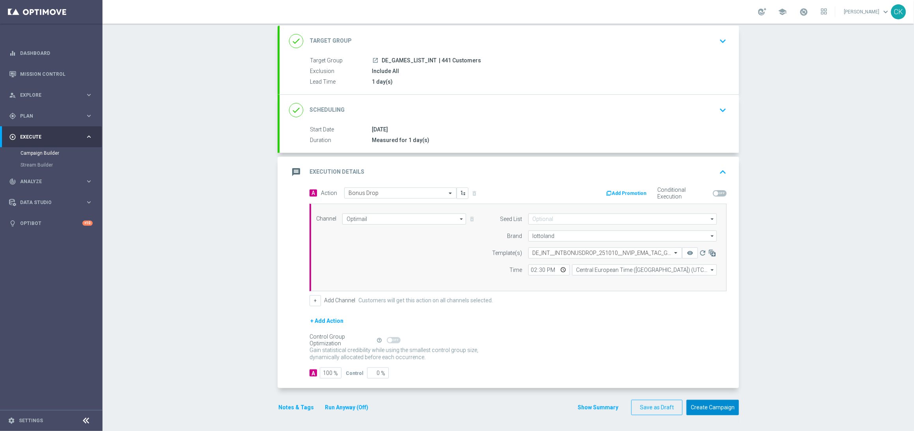
click at [709, 328] on button "Create Campaign" at bounding box center [712, 406] width 52 height 15
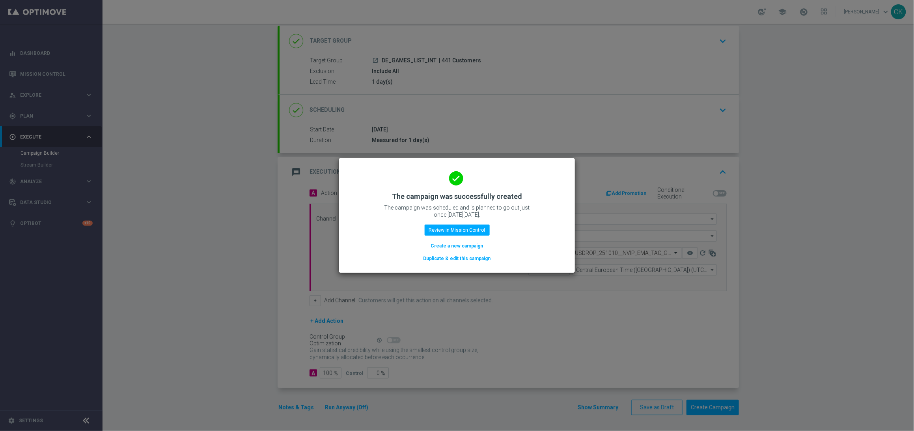
click at [444, 244] on button "Create a new campaign" at bounding box center [457, 245] width 54 height 9
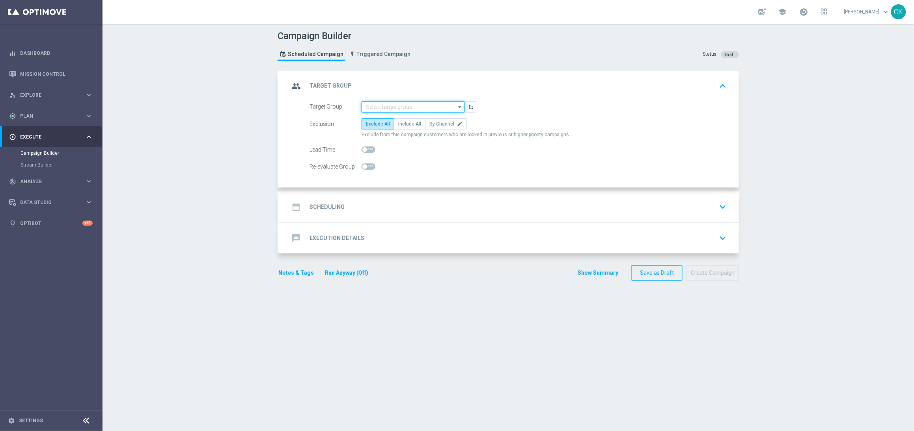
click at [385, 105] on input at bounding box center [413, 106] width 103 height 11
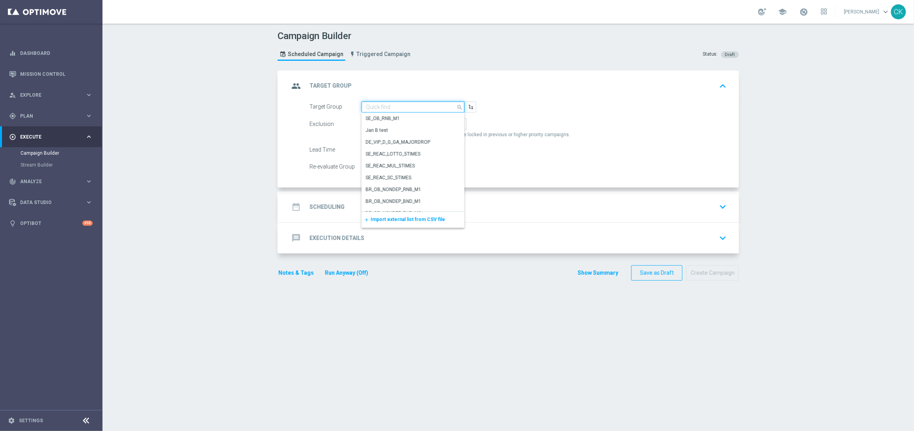
paste input "DE_RI_GAMES_LIST_INT"
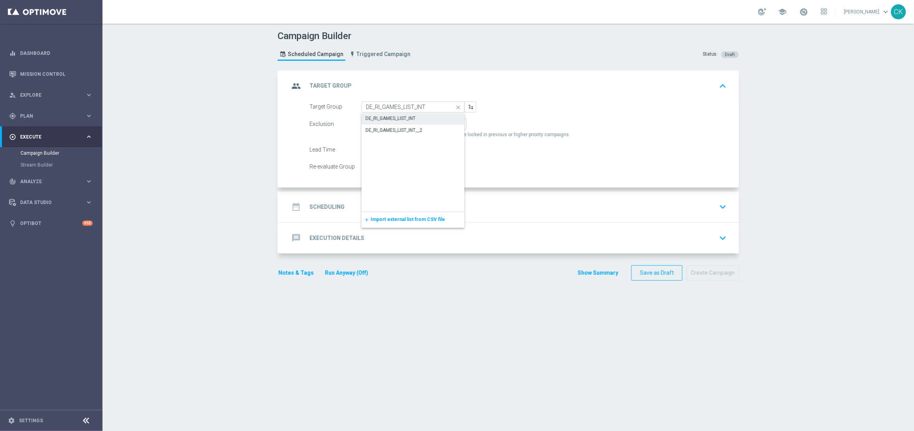
click at [395, 113] on div "DE_RI_GAMES_LIST_INT" at bounding box center [413, 118] width 103 height 11
type input "DE_RI_GAMES_LIST_INT"
click at [406, 124] on span "Include All" at bounding box center [409, 124] width 23 height 6
click at [403, 124] on input "Include All" at bounding box center [400, 125] width 5 height 5
radio input "true"
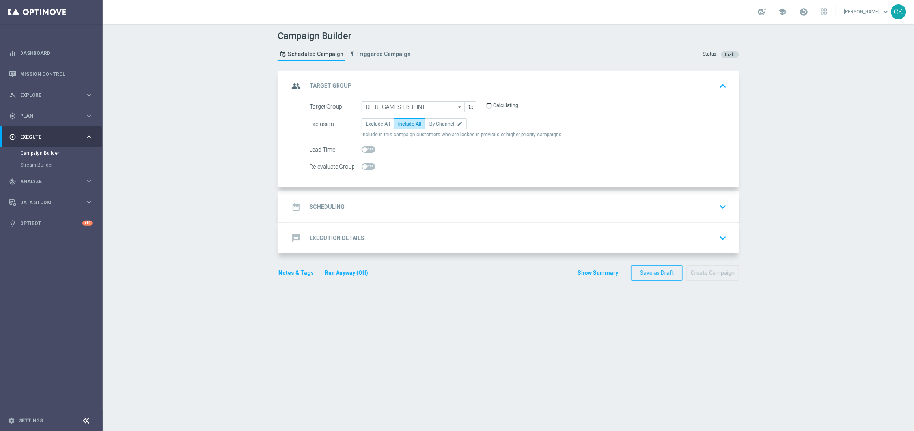
click at [363, 148] on span at bounding box center [369, 149] width 14 height 6
click at [363, 148] on input "checkbox" at bounding box center [369, 149] width 14 height 6
checkbox input "true"
click at [326, 205] on h2 "Scheduling" at bounding box center [327, 206] width 35 height 7
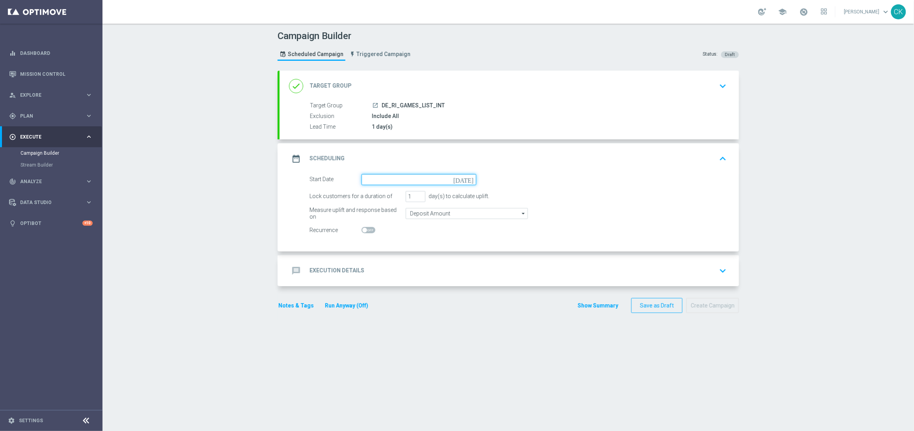
click at [392, 178] on input at bounding box center [419, 179] width 115 height 11
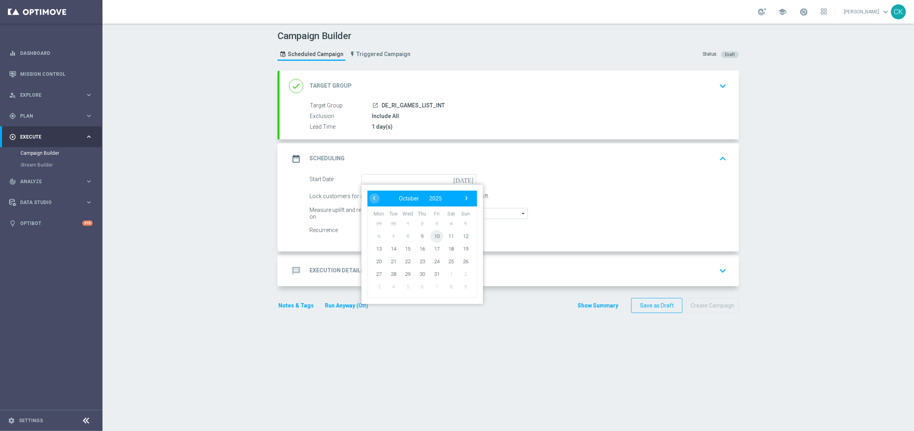
click at [433, 232] on span "10" at bounding box center [437, 235] width 13 height 13
type input "10 Oct 2025"
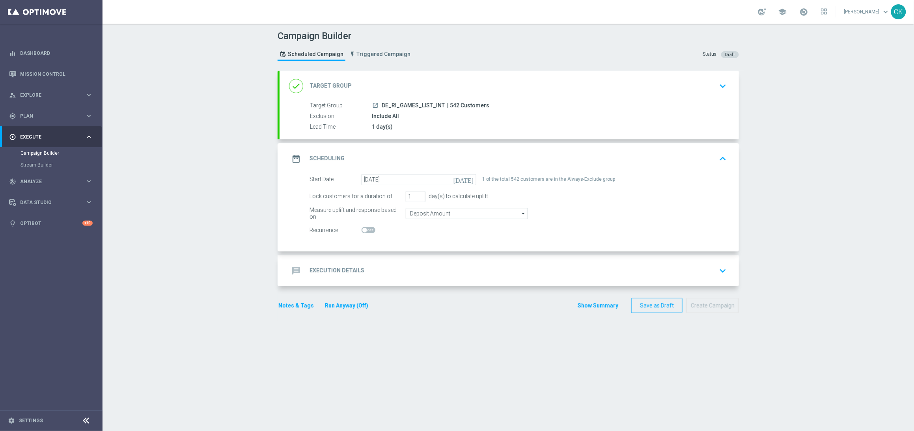
click at [321, 265] on div "message Execution Details" at bounding box center [326, 270] width 75 height 14
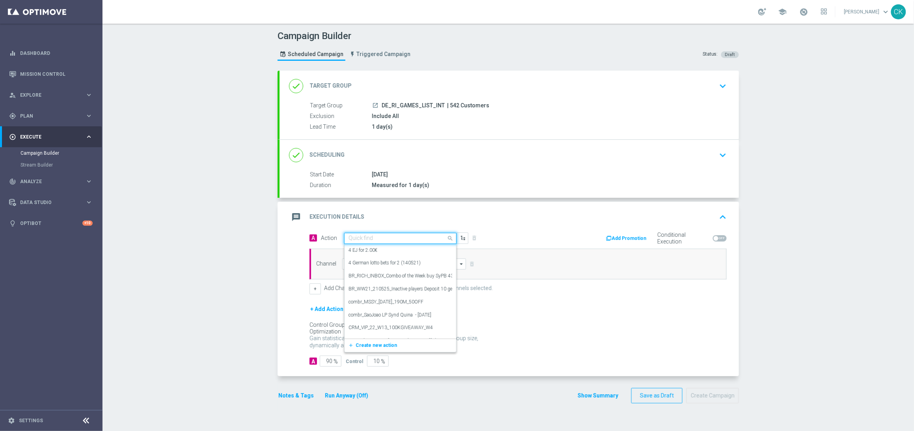
click at [386, 242] on div "Quick find" at bounding box center [400, 238] width 112 height 11
paste input "Bonus Drop"
type input "Bonus Drop"
click at [380, 310] on div "Bonus Drop edit" at bounding box center [401, 308] width 104 height 13
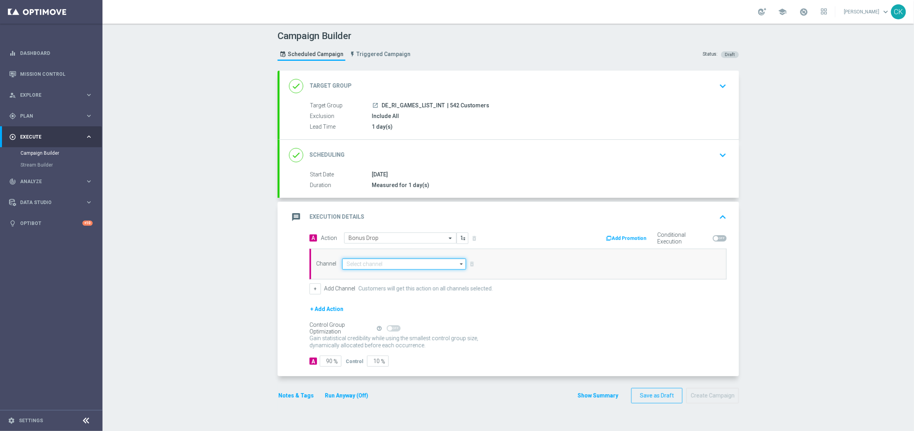
click at [386, 265] on input at bounding box center [404, 263] width 124 height 11
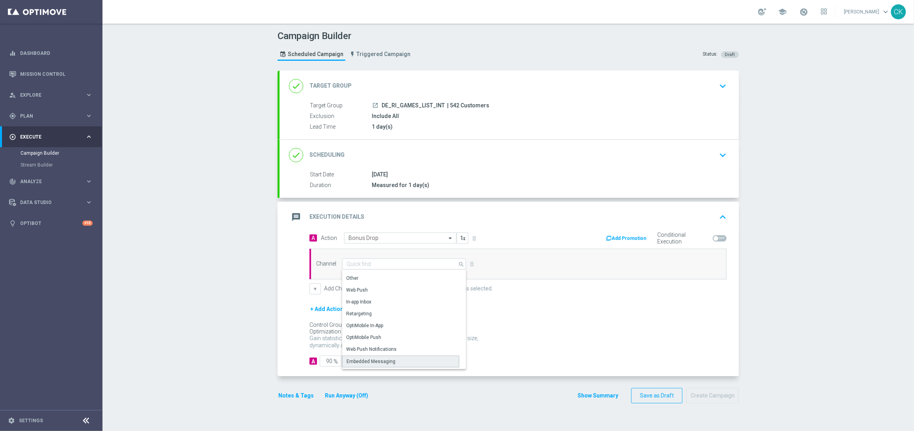
click at [376, 328] on div "Embedded Messaging" at bounding box center [371, 361] width 49 height 7
type input "Embedded Messaging"
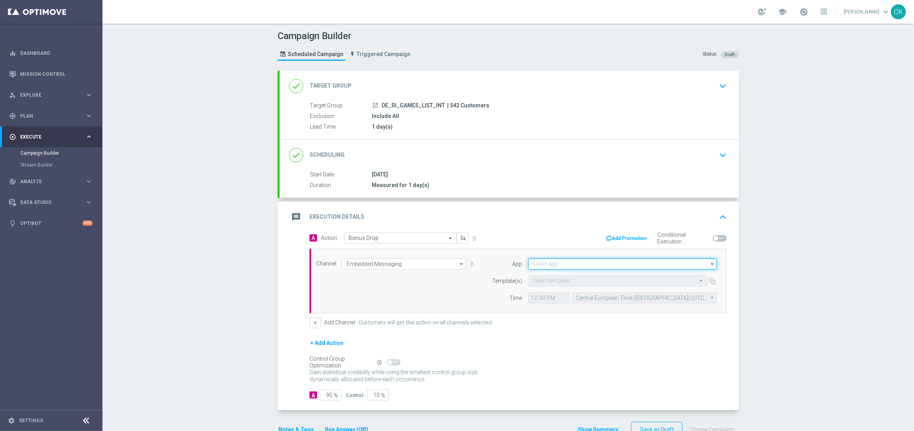
click at [543, 265] on input at bounding box center [622, 263] width 188 height 11
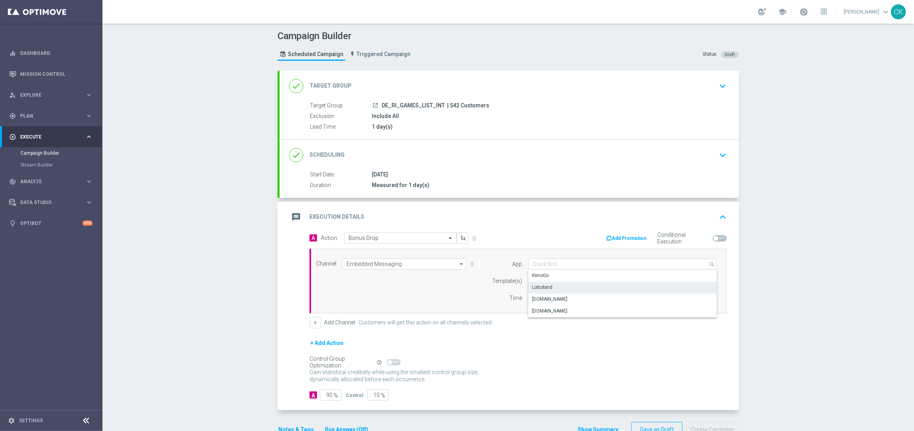
click at [551, 287] on div "Lottoland" at bounding box center [622, 287] width 188 height 11
type input "Lottoland"
click at [503, 241] on div "A Action Select action Bonus Drop delete_forever" at bounding box center [411, 237] width 215 height 11
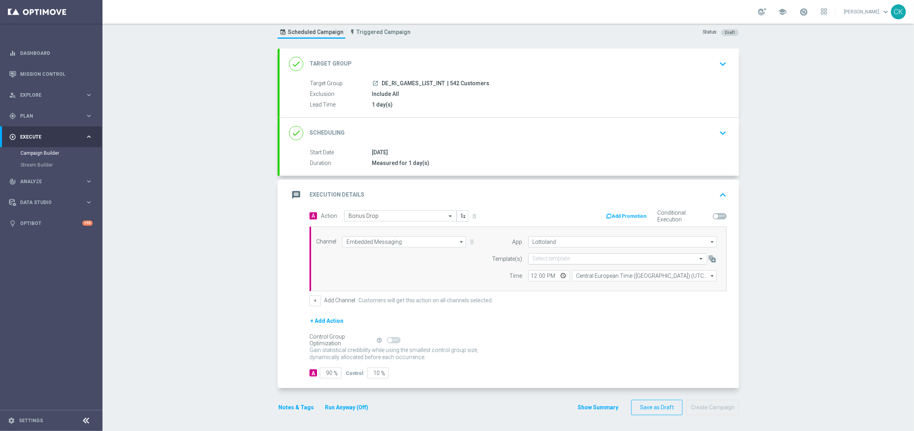
click at [549, 256] on input "text" at bounding box center [610, 259] width 155 height 7
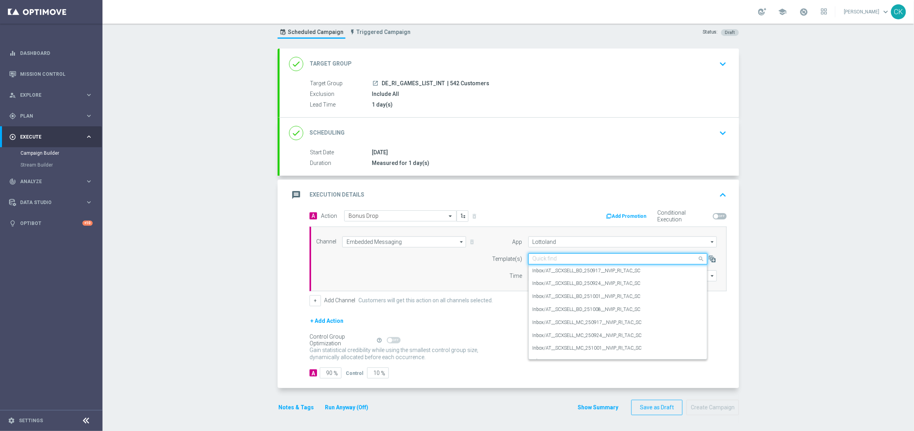
paste input "DE_INT__INTBONUSDROP_251010__NVIP_RI_TAC_GM"
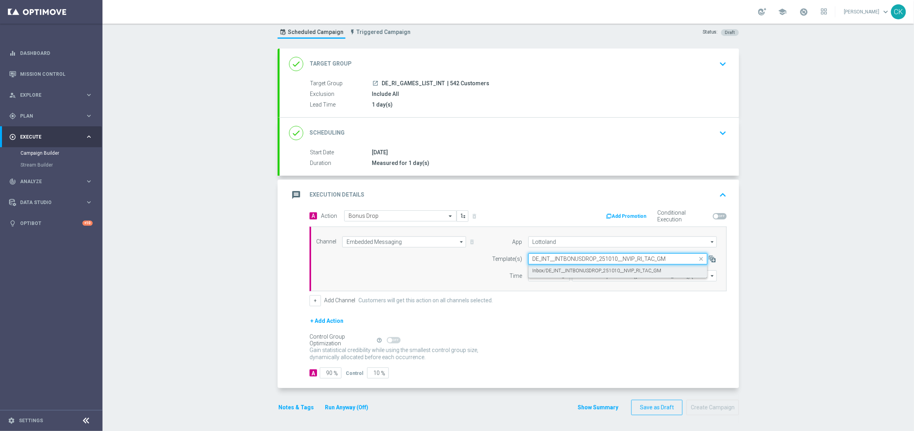
click at [537, 267] on label "Inbox/DE_INT__INTBONUSDROP_251010__NVIP_RI_TAC_GM" at bounding box center [597, 270] width 129 height 7
type input "DE_INT__INTBONUSDROP_251010__NVIP_RI_TAC_GM"
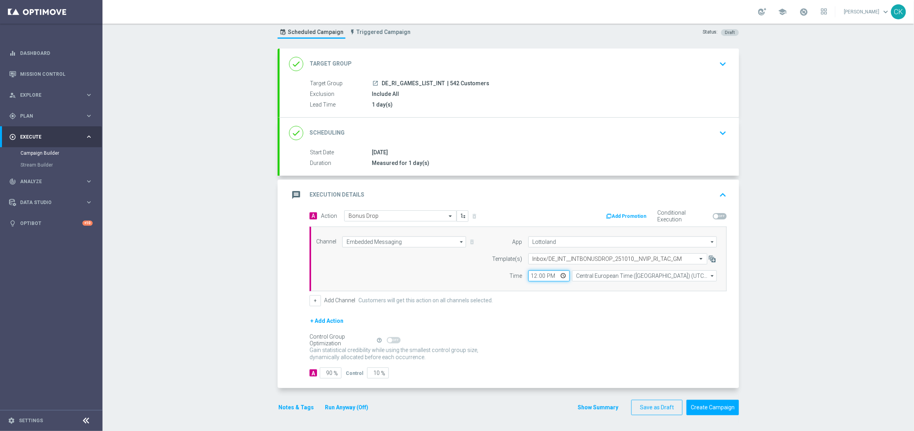
click at [529, 274] on input "12:00" at bounding box center [548, 275] width 41 height 11
type input "14:30"
click at [586, 320] on div "+ Add Action" at bounding box center [518, 326] width 417 height 20
click at [326, 328] on input "90" at bounding box center [331, 372] width 22 height 11
type input "0"
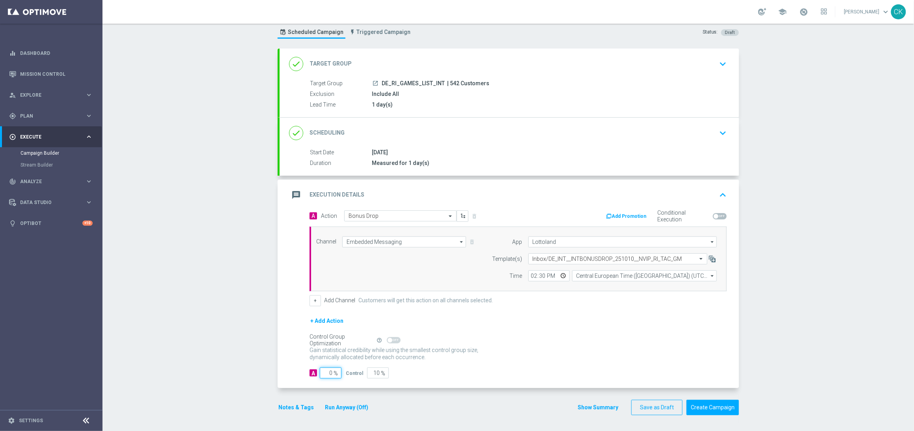
type input "100"
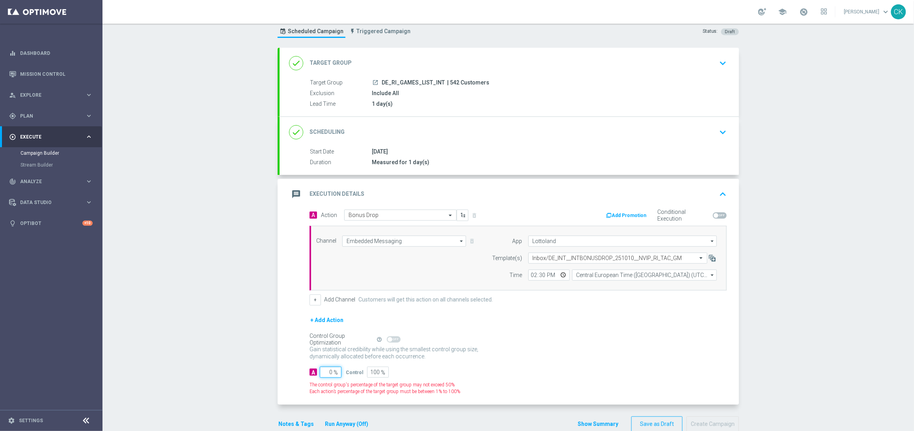
type input "10"
type input "90"
type input "100"
type input "0"
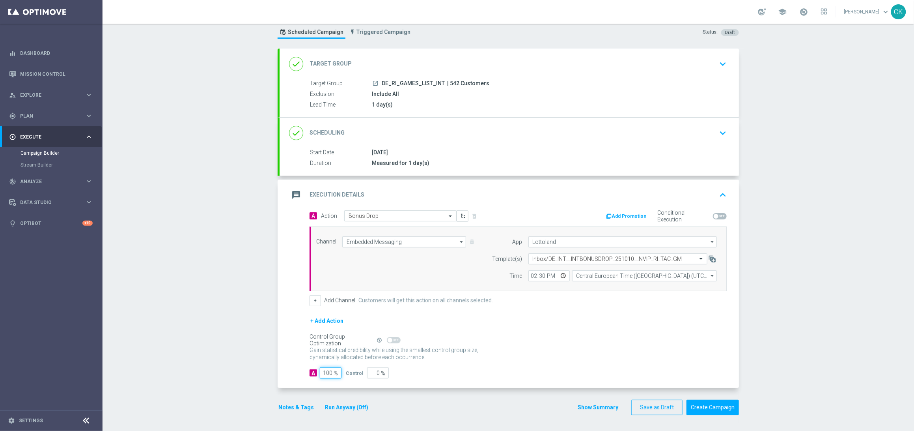
type input "100"
click at [471, 328] on div "A 100 % Control 0 %" at bounding box center [518, 372] width 417 height 11
click at [293, 328] on button "Notes & Tags" at bounding box center [296, 407] width 37 height 10
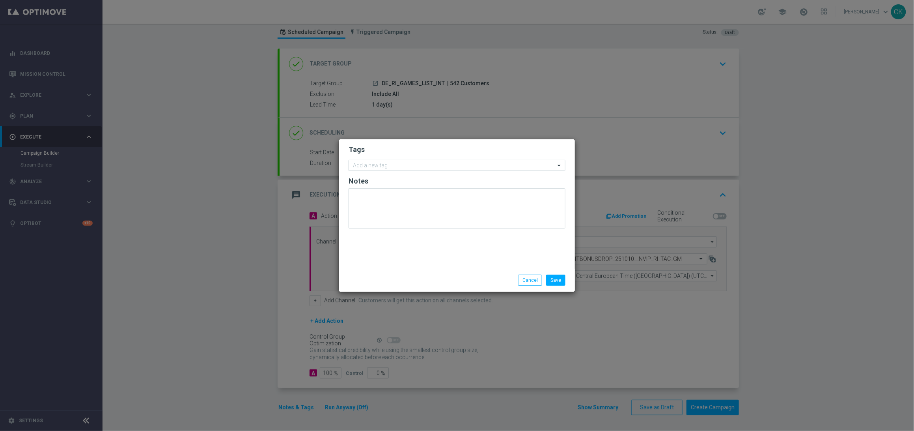
click at [399, 167] on input "text" at bounding box center [454, 165] width 202 height 7
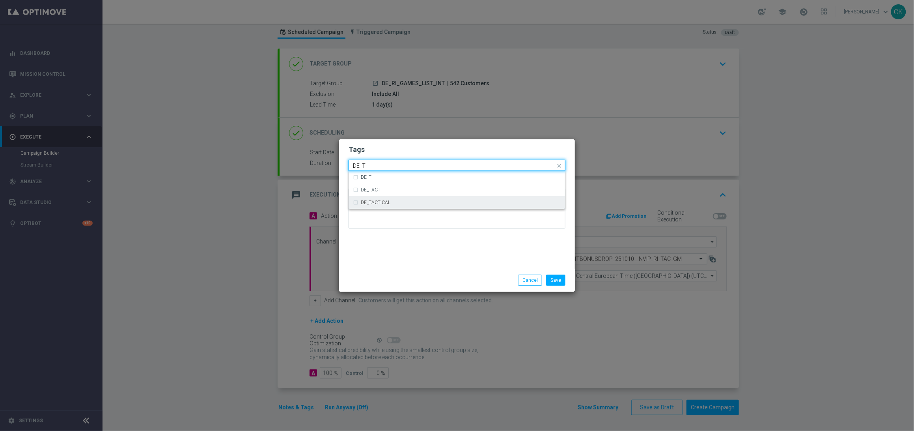
click at [400, 200] on div "DE_TACTICAL" at bounding box center [461, 202] width 200 height 5
type input "DE_T"
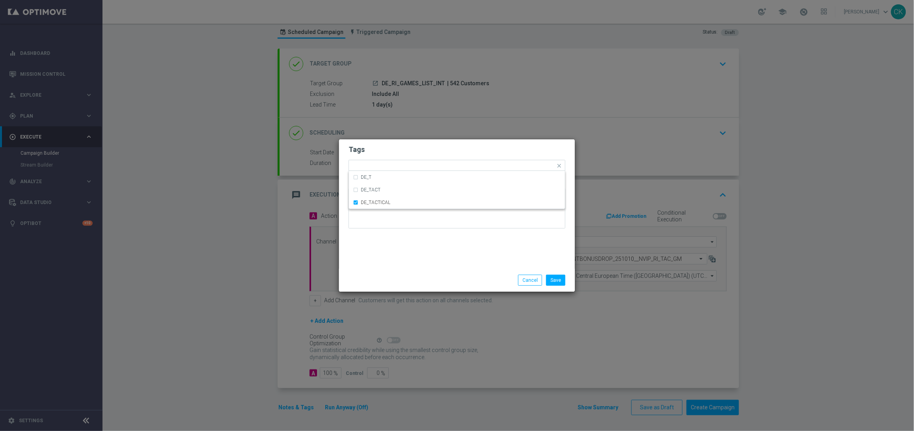
click at [389, 261] on div "Tags Quick find × DE_TACTICAL DE_T DE_TACT DE_TACTICAL Notes" at bounding box center [457, 203] width 236 height 129
click at [556, 282] on button "Save" at bounding box center [555, 279] width 19 height 11
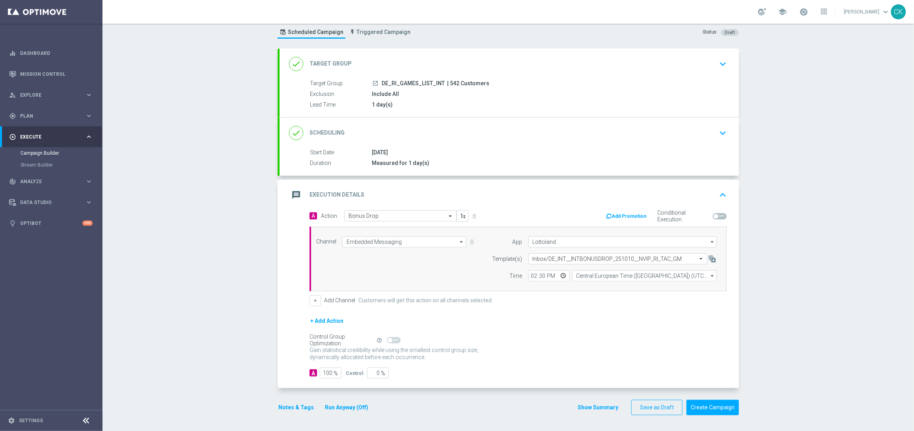
click at [288, 328] on button "Notes & Tags" at bounding box center [296, 407] width 37 height 10
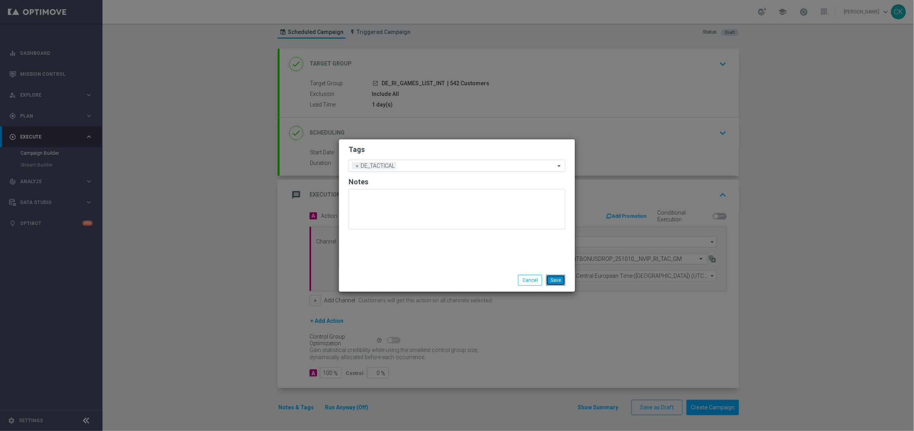
click at [555, 278] on button "Save" at bounding box center [555, 279] width 19 height 11
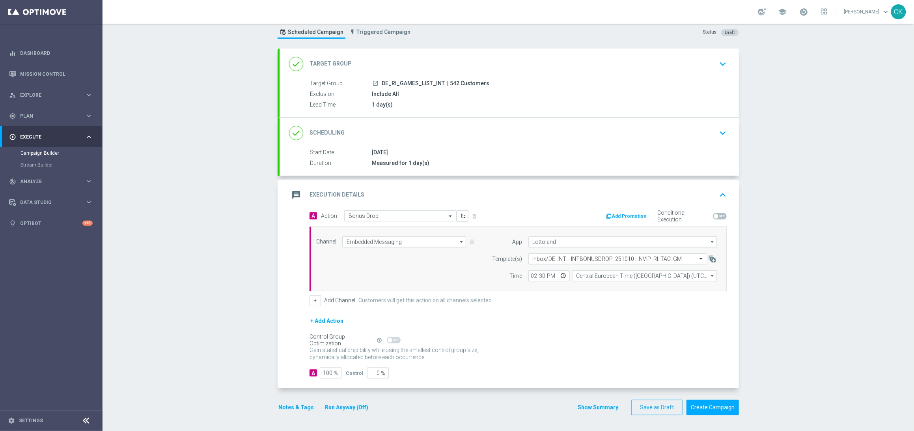
click at [291, 328] on button "Notes & Tags" at bounding box center [296, 407] width 37 height 10
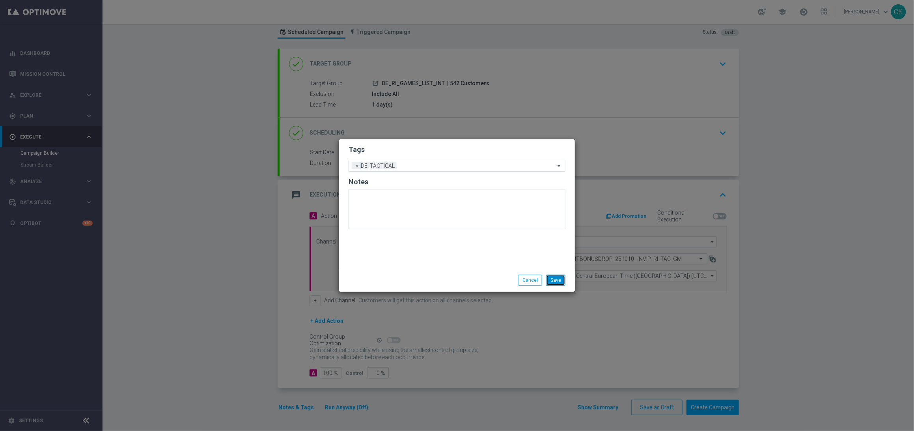
click at [561, 279] on button "Save" at bounding box center [555, 279] width 19 height 11
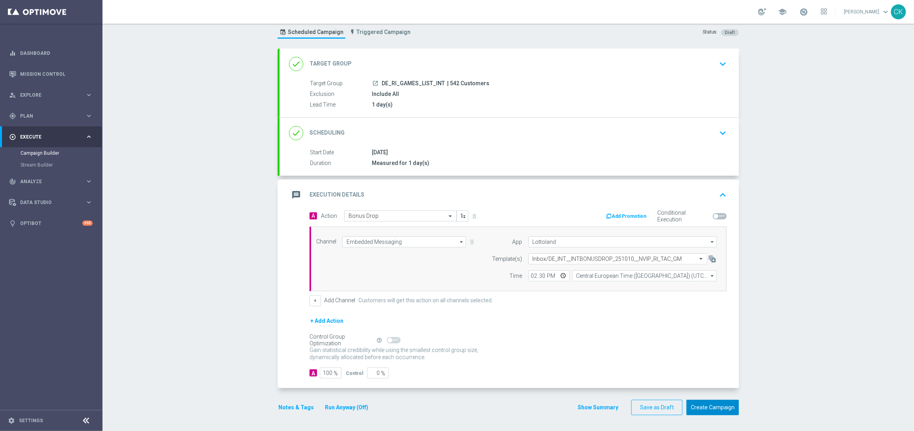
click at [700, 328] on button "Create Campaign" at bounding box center [712, 406] width 52 height 15
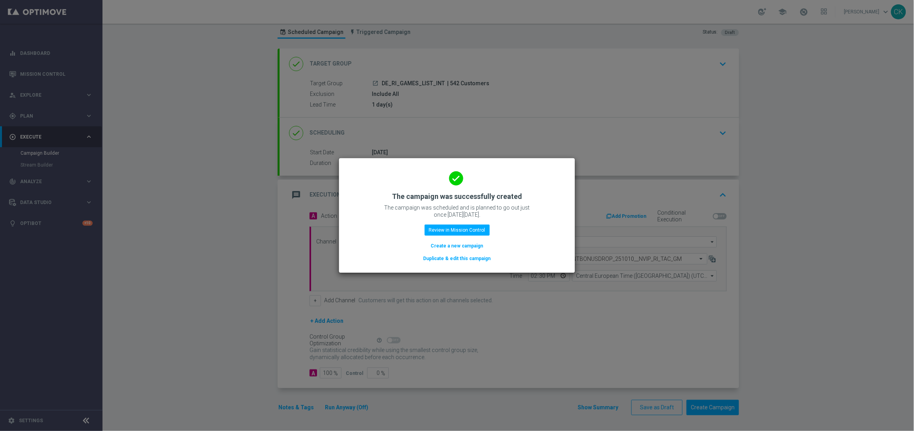
click at [461, 245] on button "Create a new campaign" at bounding box center [457, 245] width 54 height 9
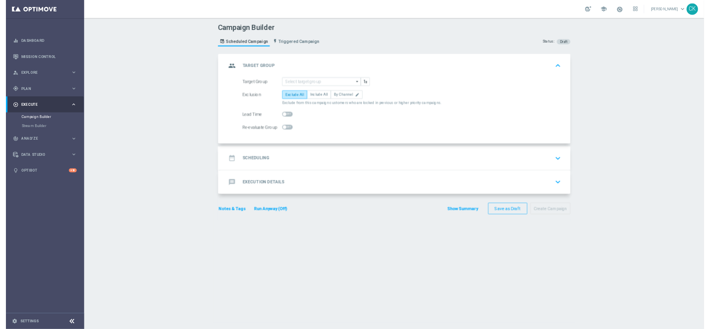
scroll to position [0, 0]
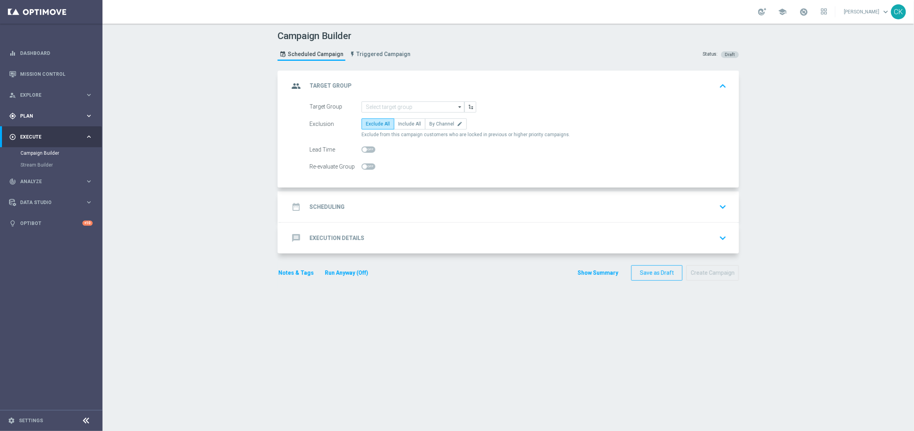
click at [28, 111] on div "gps_fixed Plan keyboard_arrow_right" at bounding box center [51, 115] width 102 height 21
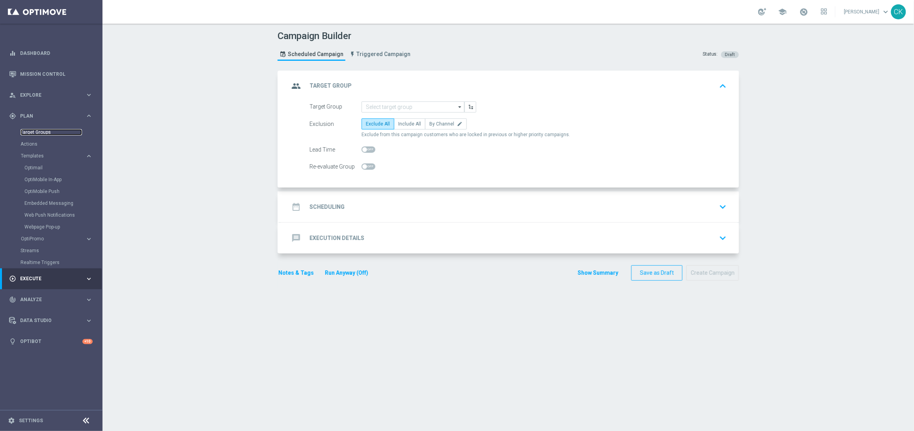
click at [43, 134] on link "Target Groups" at bounding box center [52, 132] width 62 height 6
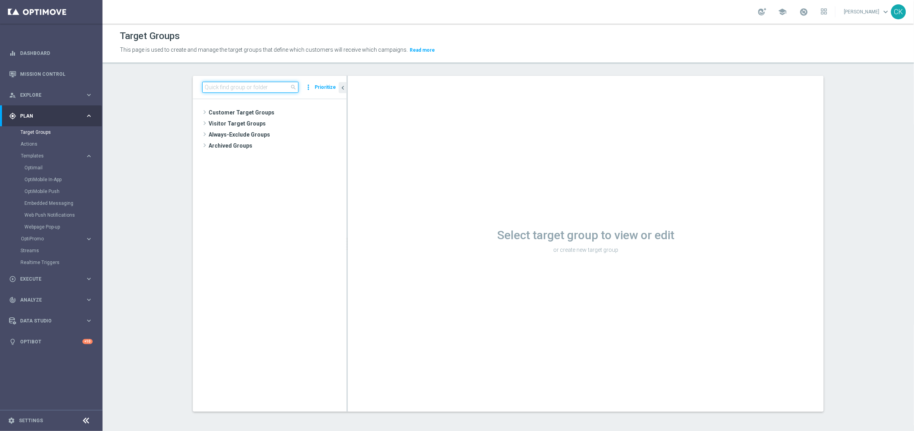
click at [237, 87] on input at bounding box center [250, 87] width 96 height 11
paste input "DE_RI_GAMES_LIST_INT"
type input "DE_RI_GAMES_LIST_INT"
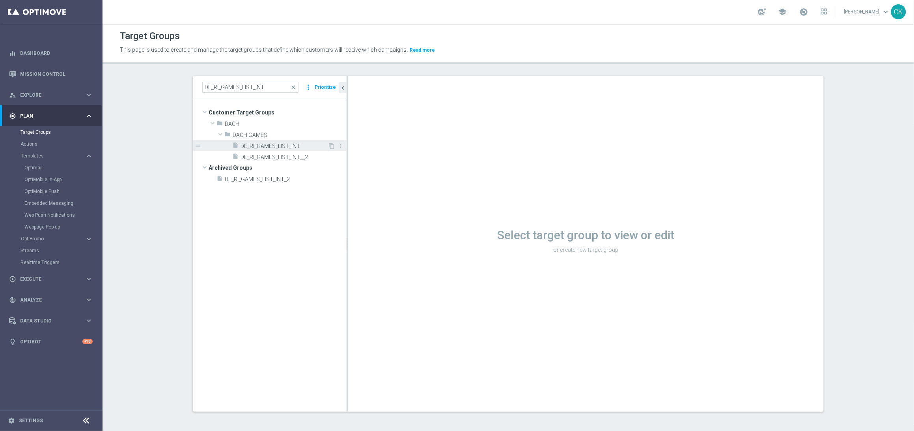
click at [268, 143] on span "DE_RI_GAMES_LIST_INT" at bounding box center [284, 146] width 87 height 7
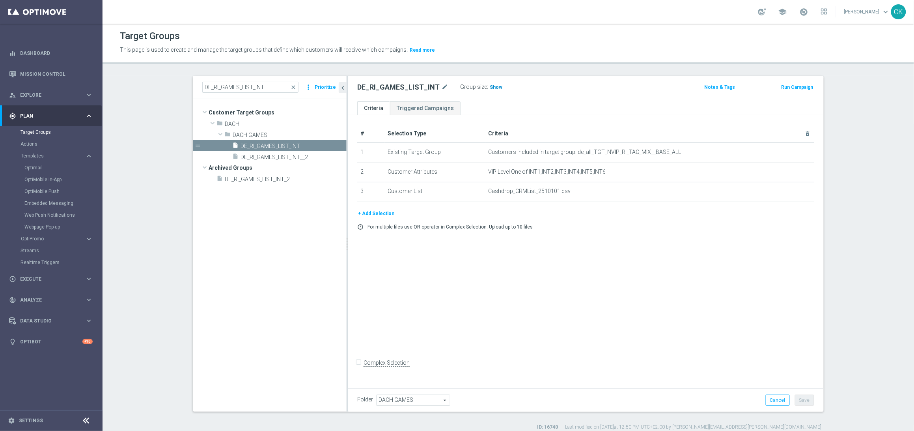
click at [490, 85] on span "Show" at bounding box center [496, 87] width 13 height 6
click at [490, 88] on span "542" at bounding box center [495, 87] width 10 height 7
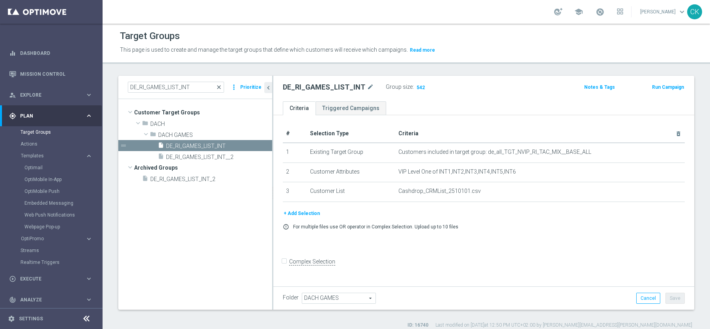
click at [222, 87] on span "close" at bounding box center [219, 87] width 6 height 6
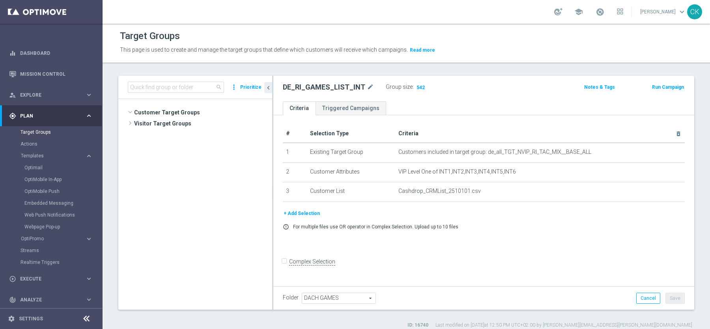
scroll to position [2601, 0]
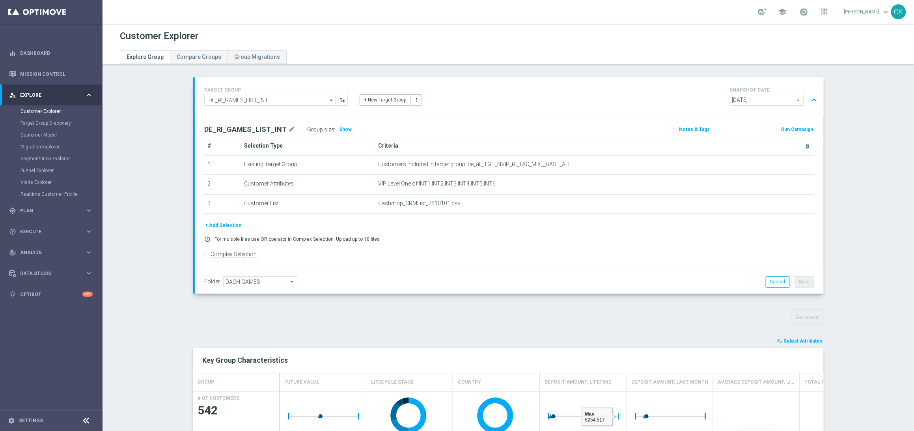
scroll to position [141, 0]
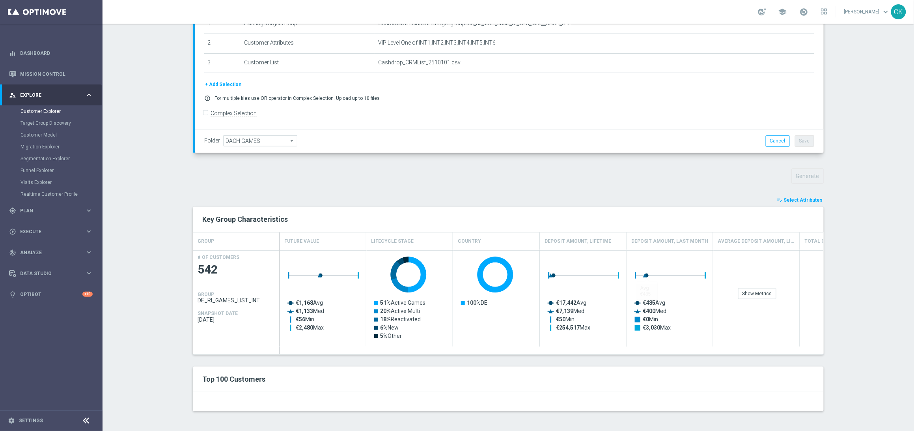
click at [800, 199] on span "Select Attributes" at bounding box center [803, 200] width 39 height 6
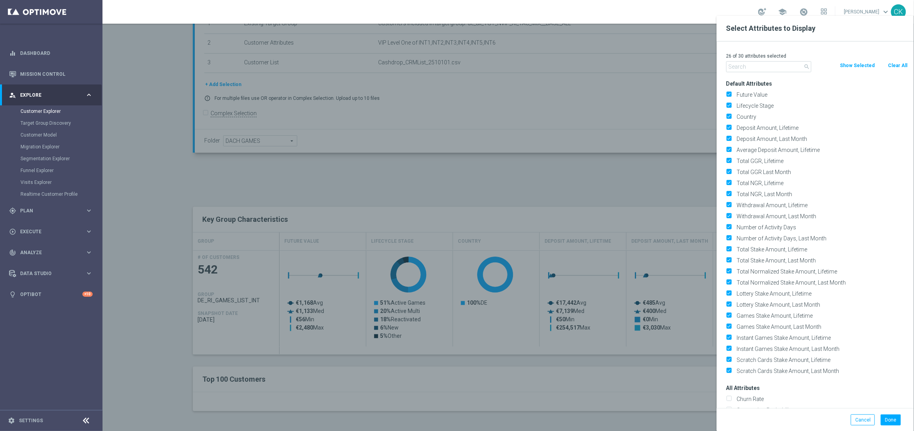
click at [899, 65] on button "Clear All" at bounding box center [898, 65] width 21 height 9
checkbox input "false"
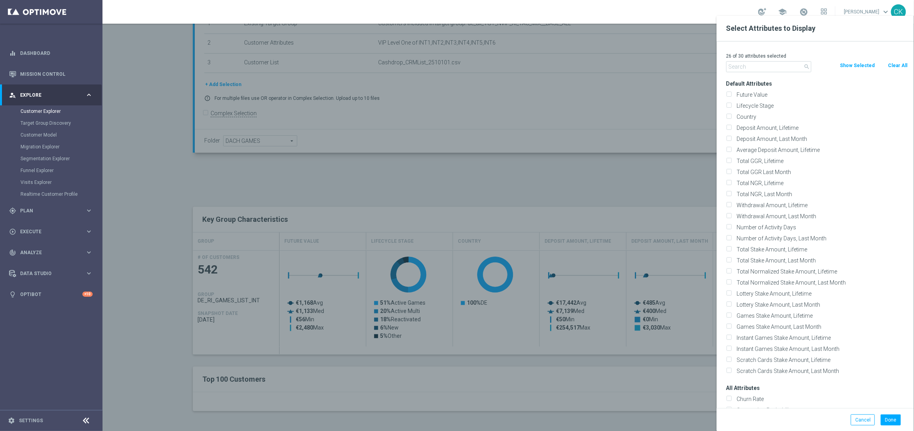
checkbox input "false"
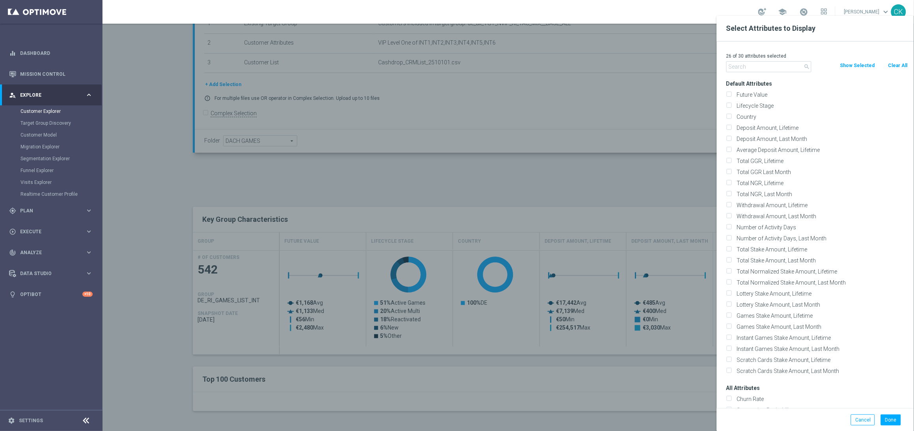
checkbox input "false"
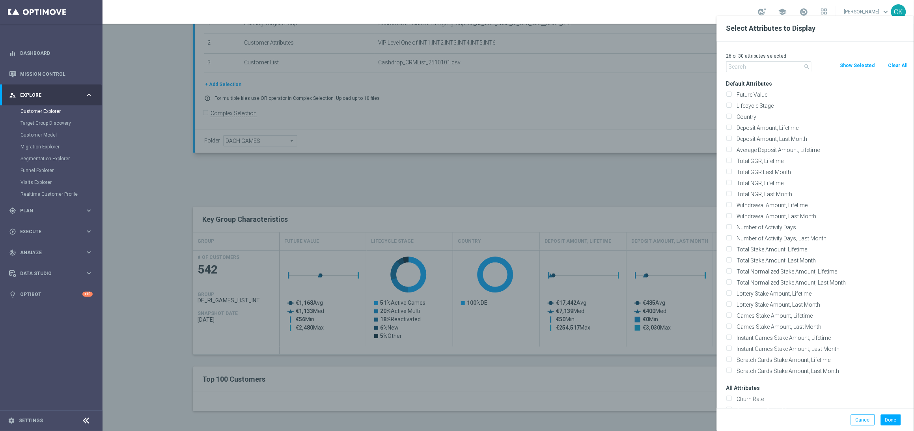
checkbox input "false"
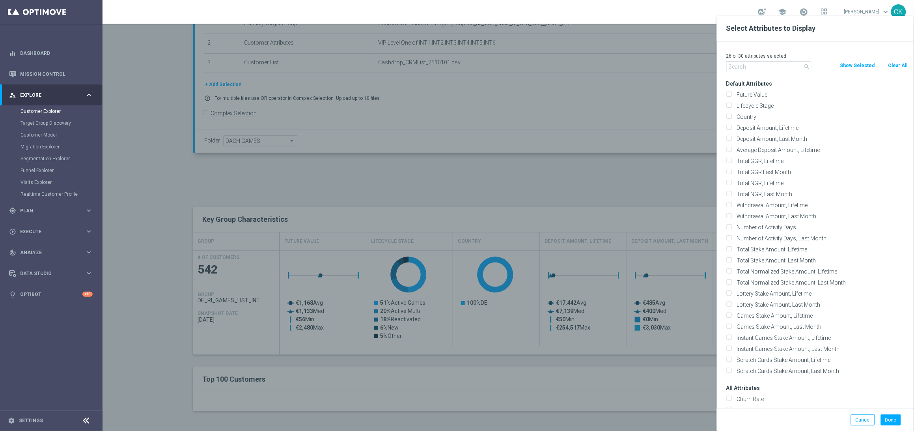
checkbox input "false"
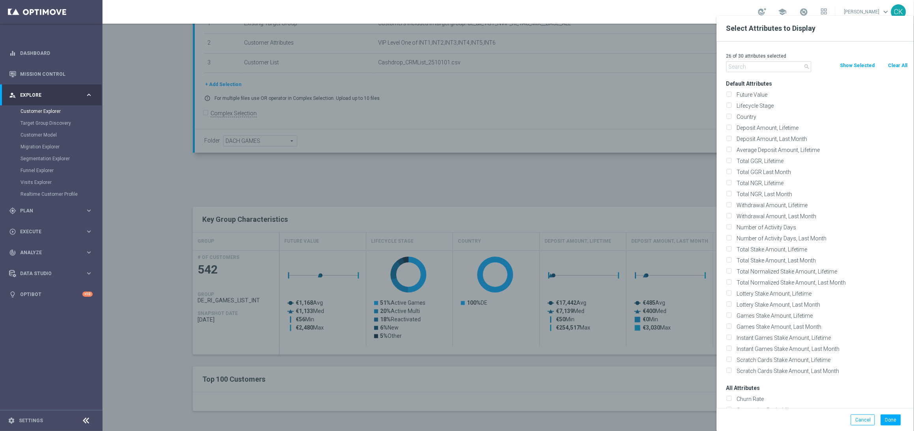
checkbox input "false"
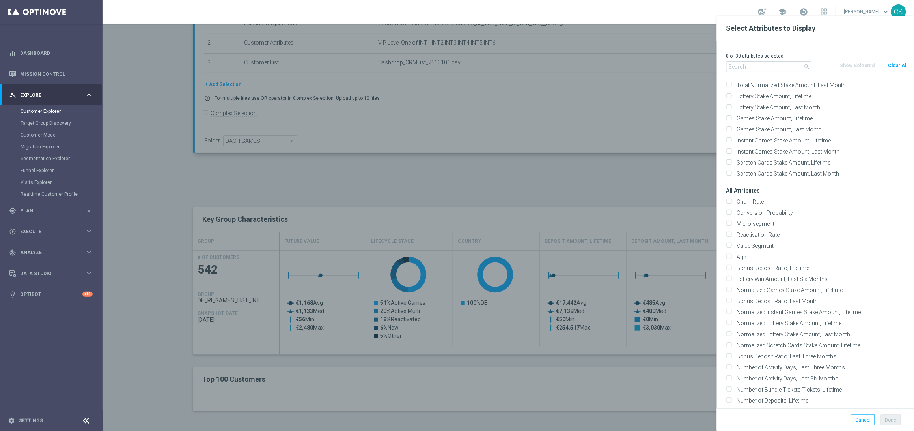
scroll to position [213, 0]
click at [742, 240] on label "Age" at bounding box center [821, 240] width 174 height 7
click at [731, 240] on input "Age" at bounding box center [728, 241] width 5 height 5
checkbox input "true"
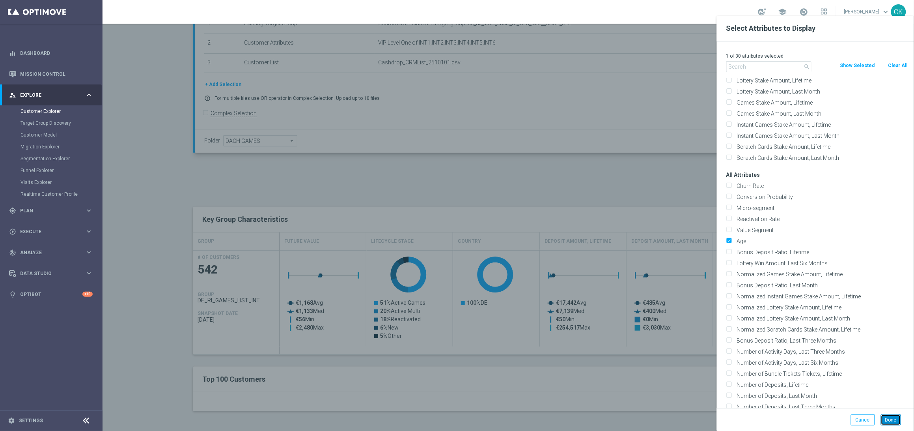
click at [892, 416] on button "Done" at bounding box center [891, 419] width 20 height 11
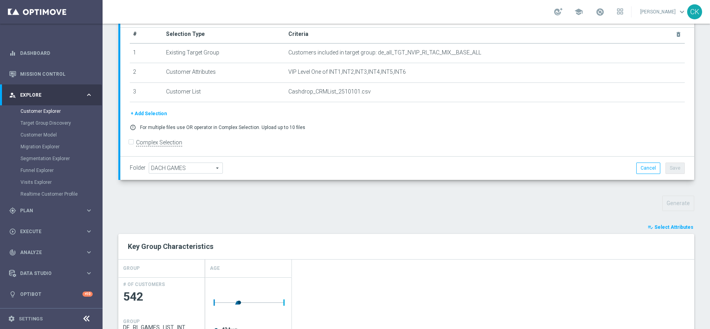
scroll to position [233, 0]
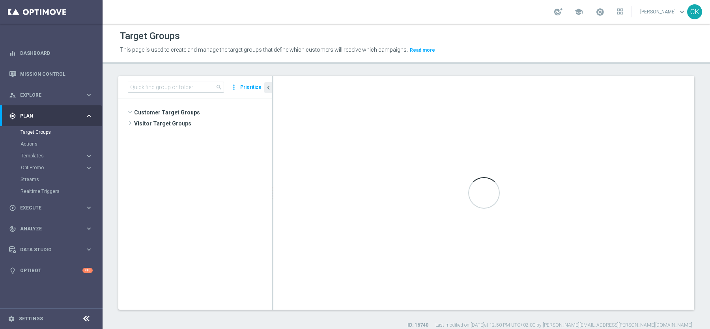
scroll to position [2601, 0]
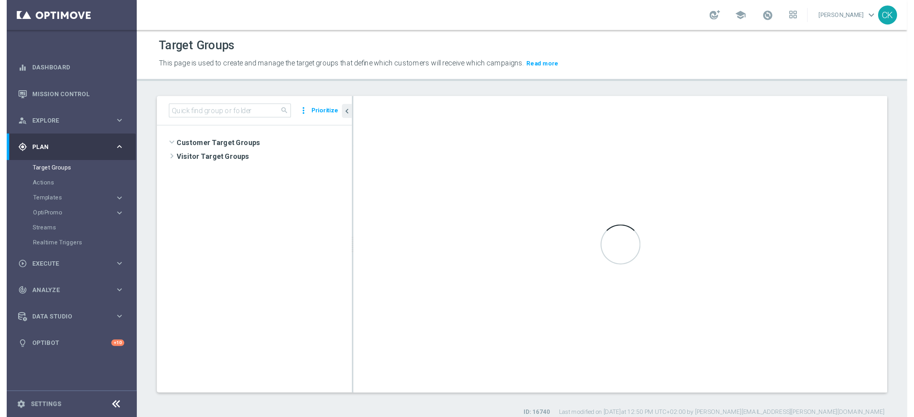
scroll to position [2601, 0]
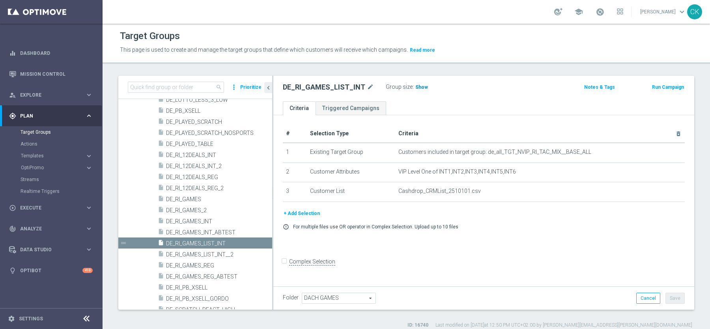
click at [416, 88] on span "Show" at bounding box center [421, 87] width 13 height 6
click at [416, 88] on span "542" at bounding box center [421, 87] width 10 height 7
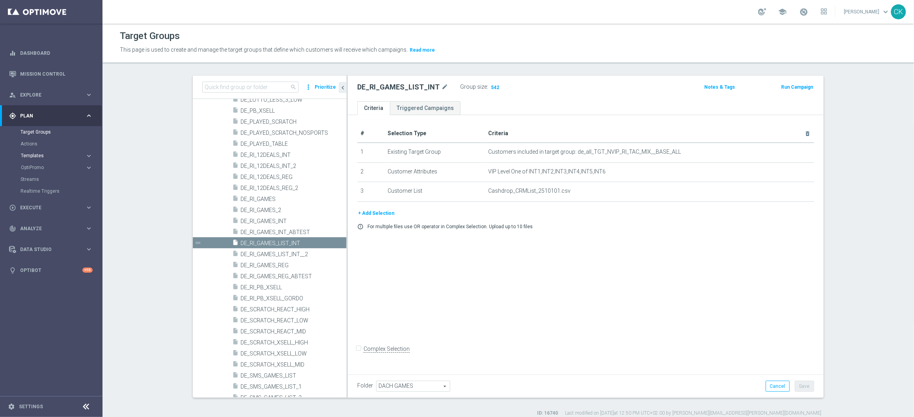
click at [32, 155] on span "Templates" at bounding box center [49, 155] width 56 height 5
click at [35, 167] on link "Optimail" at bounding box center [53, 167] width 58 height 6
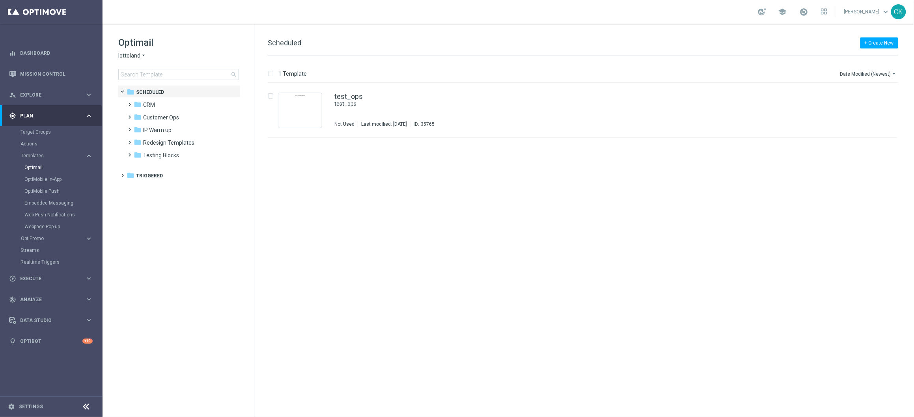
click at [156, 80] on div "Optimail lottoland arrow_drop_down × lottoland search folder 1 Folder folder Sc…" at bounding box center [179, 78] width 152 height 108
click at [149, 71] on input at bounding box center [178, 74] width 121 height 11
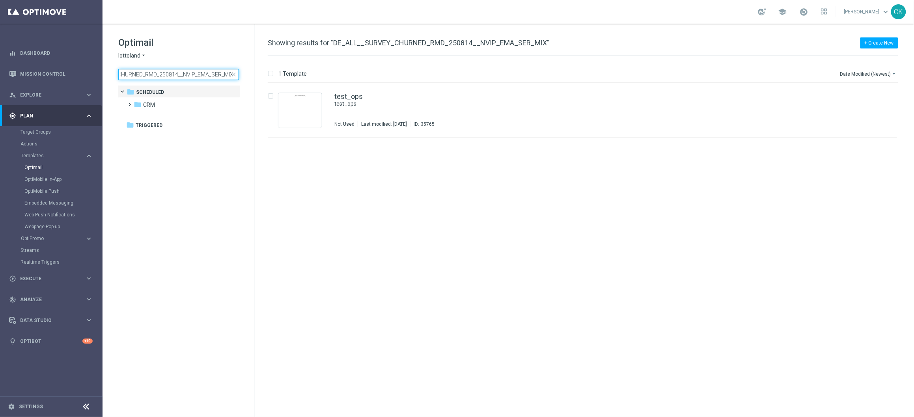
type input "DE_ALL__SURVEY_CHURNED_RMD_250814__NVIP_EMA_SER_MIX"
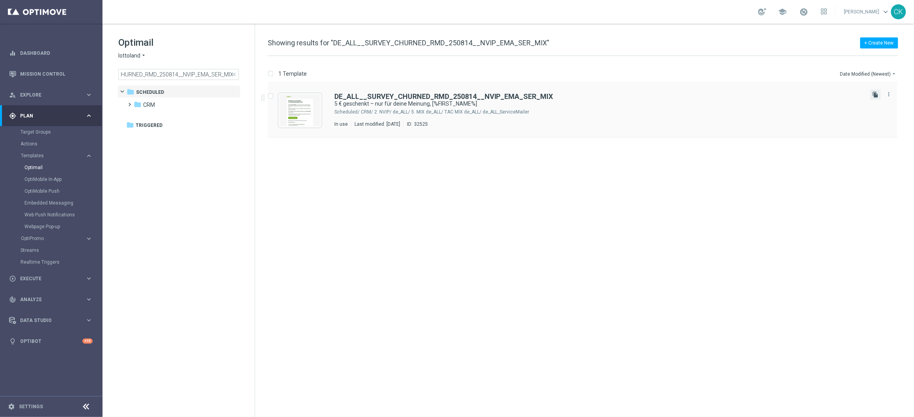
click at [709, 96] on icon "file_copy" at bounding box center [876, 94] width 6 height 6
click at [396, 92] on div "DE_ALL__SURVEY_CHURNED_RMD_250814__NVIP_EMA_SER_MIX 5 € geschenkt – nur für dei…" at bounding box center [583, 110] width 630 height 54
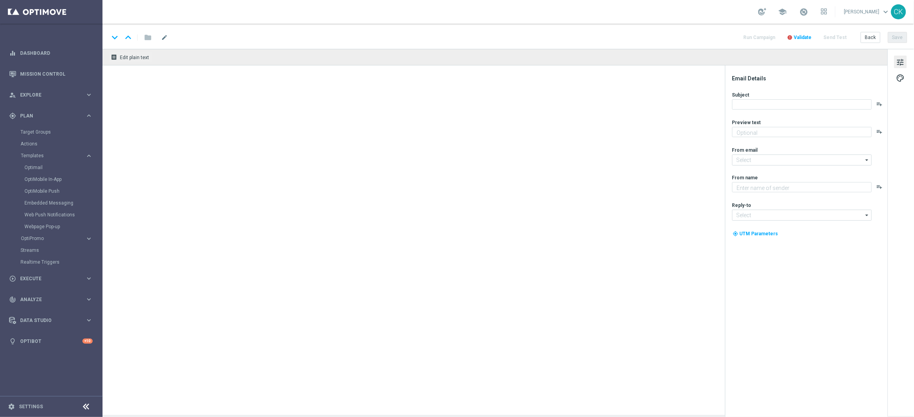
type textarea "Jetzt an der Lottoland-Befragung teilnehmen."
type input "mail@crm.lottoland.com"
type textarea "Lottoland"
type input "service@lottoland.com"
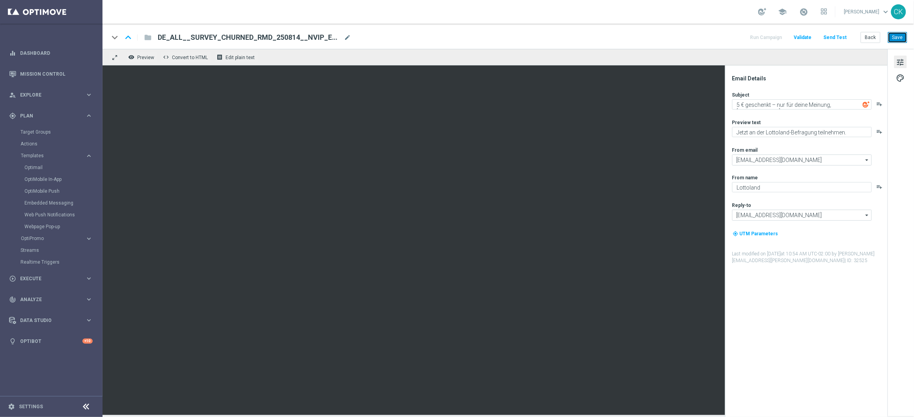
click at [709, 35] on button "Save" at bounding box center [897, 37] width 19 height 11
click at [345, 34] on span "mode_edit" at bounding box center [347, 37] width 7 height 7
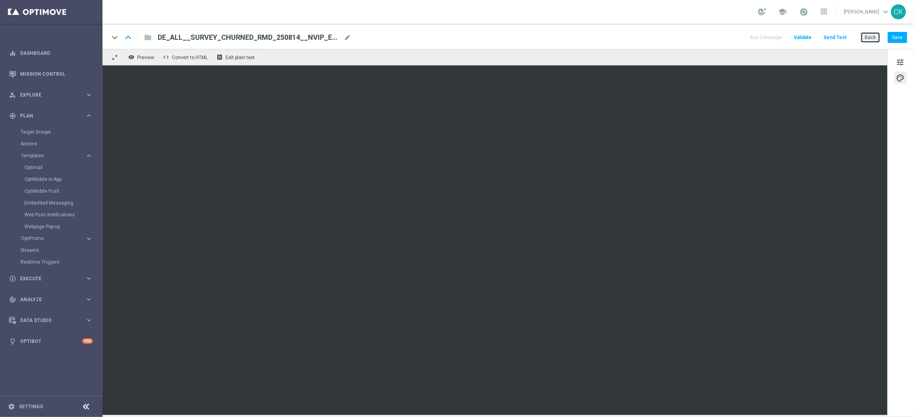
click at [709, 40] on button "Back" at bounding box center [871, 37] width 20 height 11
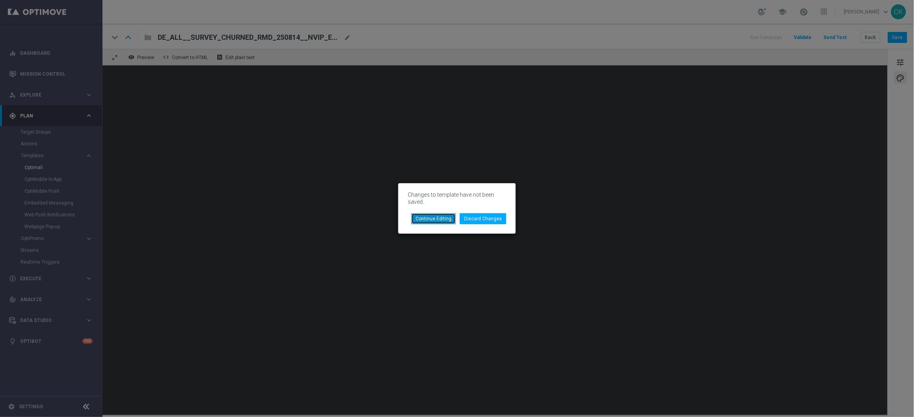
click at [436, 217] on button "Continue Editing" at bounding box center [433, 218] width 45 height 11
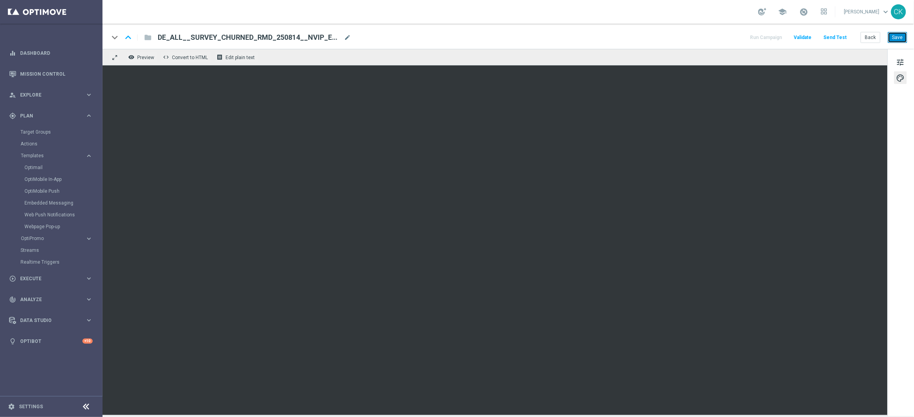
click at [709, 35] on button "Save" at bounding box center [897, 37] width 19 height 11
click at [709, 38] on button "Back" at bounding box center [871, 37] width 20 height 11
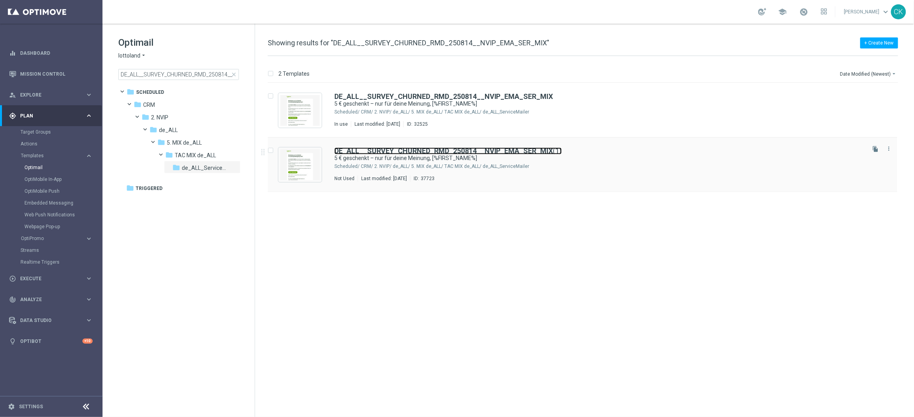
click at [371, 150] on b "DE_ALL__SURVEY_CHURNED_RMD_250814__NVIP_EMA_SER_MIX" at bounding box center [443, 151] width 219 height 8
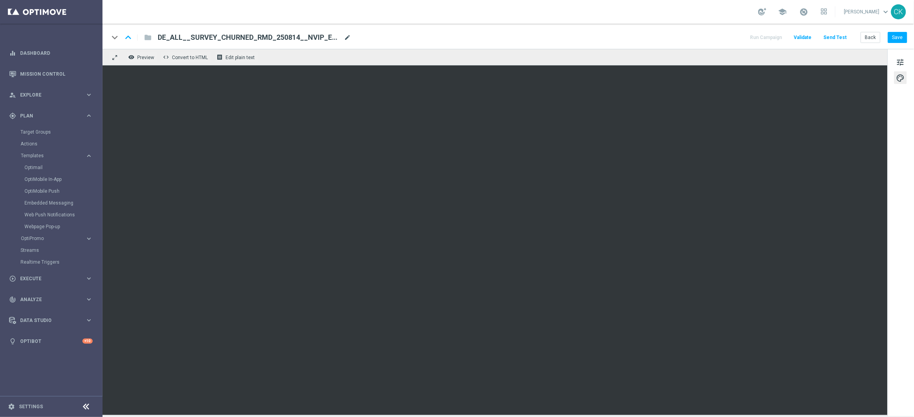
click at [348, 36] on span "mode_edit" at bounding box center [347, 37] width 7 height 7
drag, startPoint x: 267, startPoint y: 37, endPoint x: 276, endPoint y: 47, distance: 14.0
click at [267, 37] on input "DE_ALL__SURVEY_CHURNED_RMD_250814__NVIP_EMA_SER_MIX" at bounding box center [256, 37] width 196 height 10
click at [247, 35] on input "DE_ALL__SURVEY_CHURNED_RMD_251010__NVIP_EMA_SER_MIX" at bounding box center [256, 37] width 196 height 10
type input "DE_ALL__SURVEY_CHURNED_GAMES_251010__NVIP_EMA_SER_MIX"
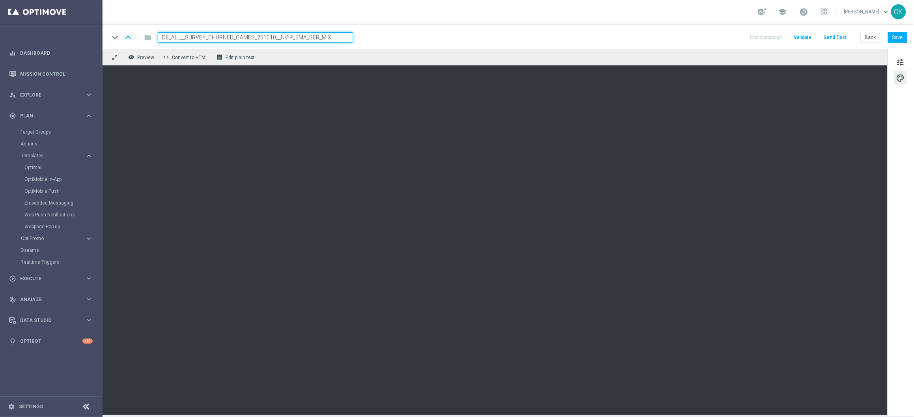
click at [307, 35] on input "DE_ALL__SURVEY_CHURNED_GAMES_251010__NVIP_EMA_SER_MIX" at bounding box center [256, 37] width 196 height 10
click at [709, 37] on button "Save" at bounding box center [897, 37] width 19 height 11
click at [709, 35] on button "Back" at bounding box center [871, 37] width 20 height 11
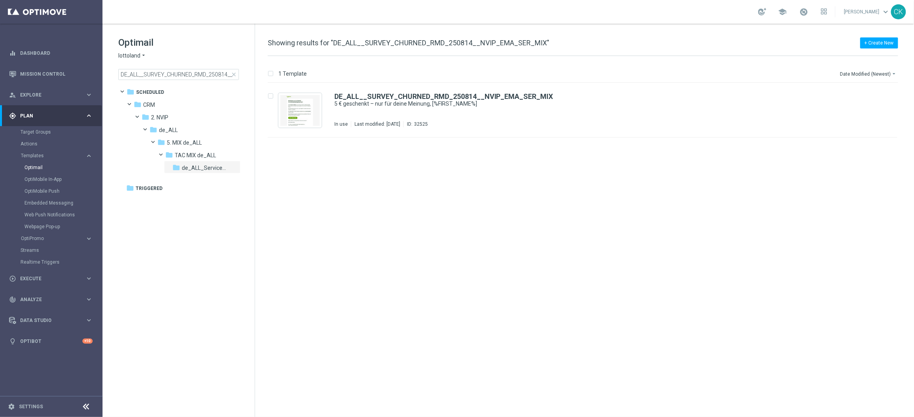
click at [233, 76] on span "close" at bounding box center [234, 74] width 6 height 6
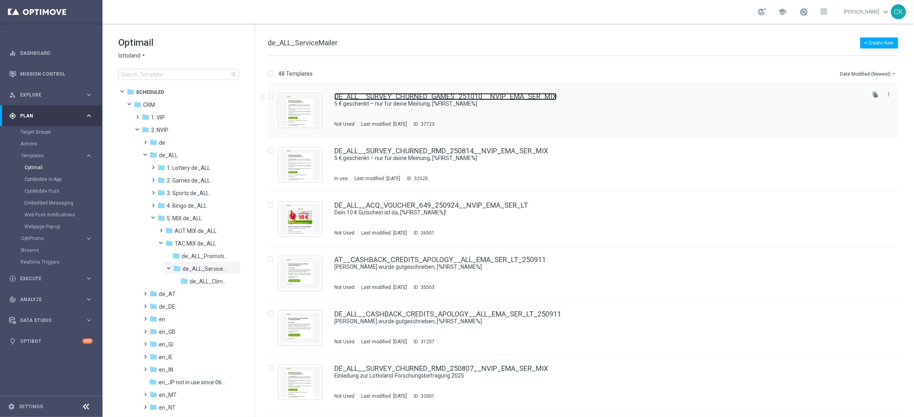
click at [429, 95] on link "DE_ALL__SURVEY_CHURNED_GAMES_251010__NVIP_EMA_SER_MIX" at bounding box center [445, 96] width 222 height 7
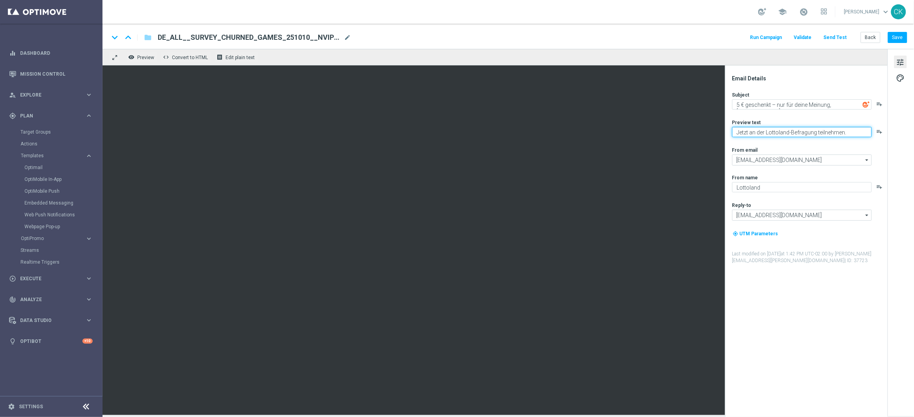
drag, startPoint x: 860, startPoint y: 133, endPoint x: 727, endPoint y: 124, distance: 133.2
click at [709, 124] on div "Email Details Subject 5 € geschenkt – nur für deine Meinung, [%FIRST_NAME%] pla…" at bounding box center [806, 241] width 162 height 352
click at [709, 36] on button "Save" at bounding box center [897, 37] width 19 height 11
click at [709, 34] on button "Back" at bounding box center [871, 37] width 20 height 11
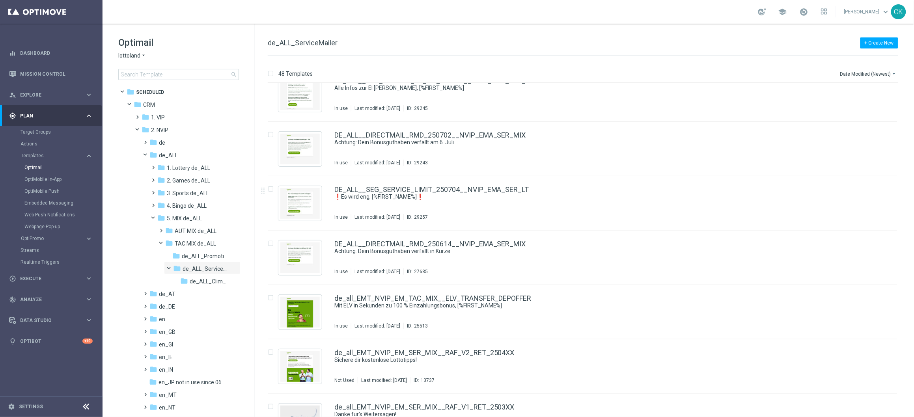
scroll to position [670, 0]
click at [408, 133] on link "DE_ALL__DIRECTMAIL_RMD_250702__NVIP_EMA_SER_MIX" at bounding box center [430, 134] width 192 height 7
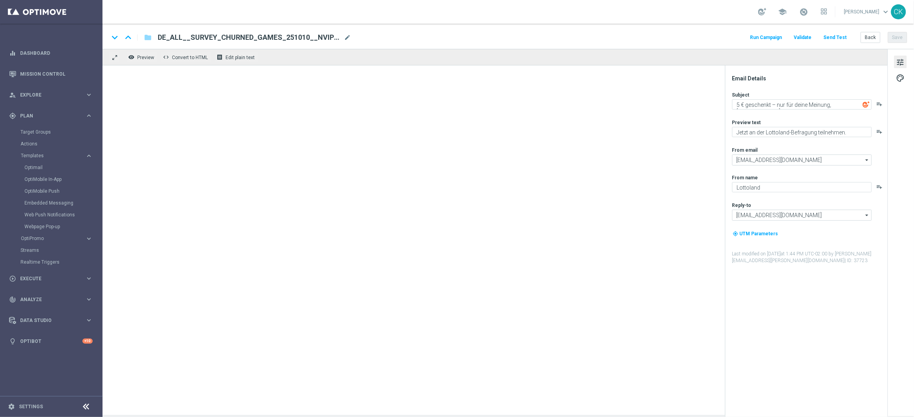
type textarea "Achtung: Dein Bonusguthaben verfällt am 6. Juli"
type textarea "Nutze jetzt deine Chance für die Sommerlotterie."
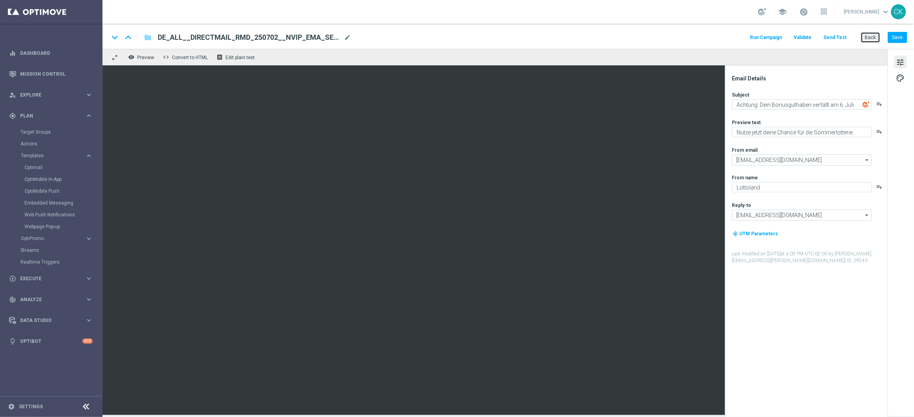
click at [709, 39] on button "Back" at bounding box center [871, 37] width 20 height 11
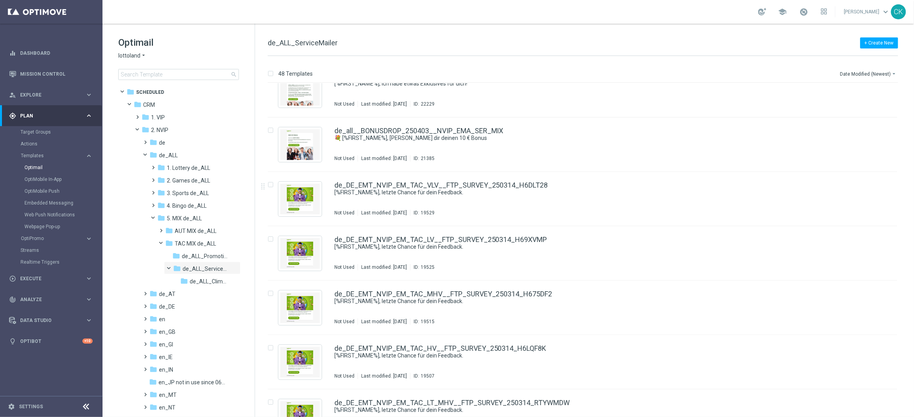
scroll to position [1105, 0]
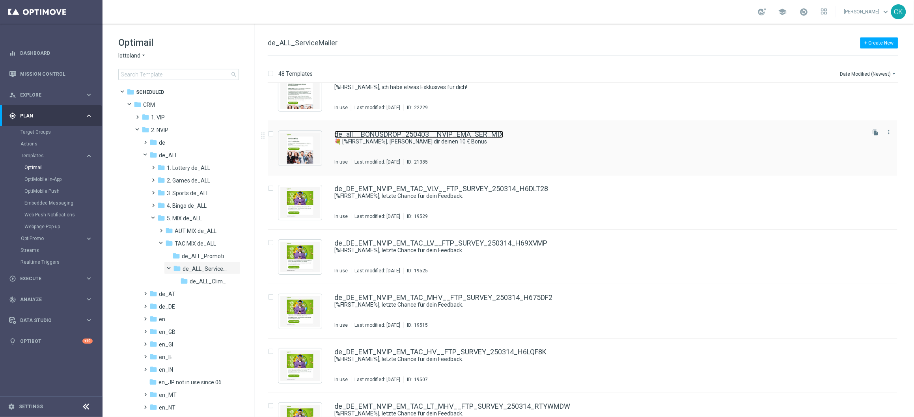
click at [377, 131] on link "de_all__BONUSDROP_250403__NVIP_EMA_SER_MIX" at bounding box center [418, 134] width 169 height 7
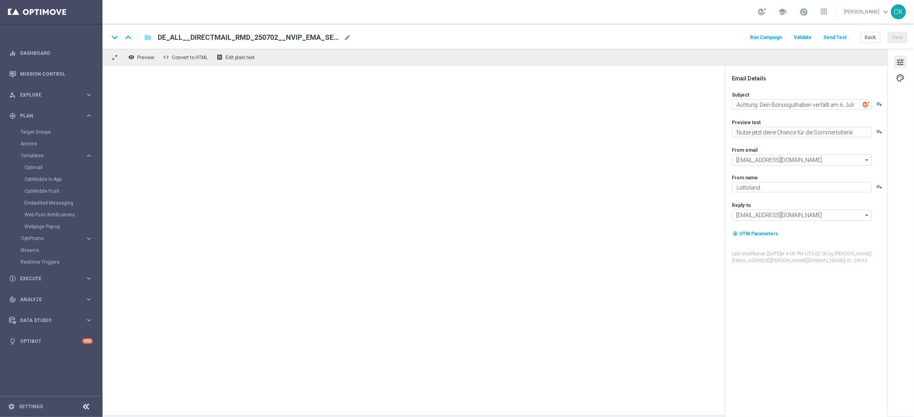
type textarea "💐 [%FIRST_NAME%], schnapp dir deinen 10 € Bonus"
type textarea "Wir feiern den Frühling im Lottoland."
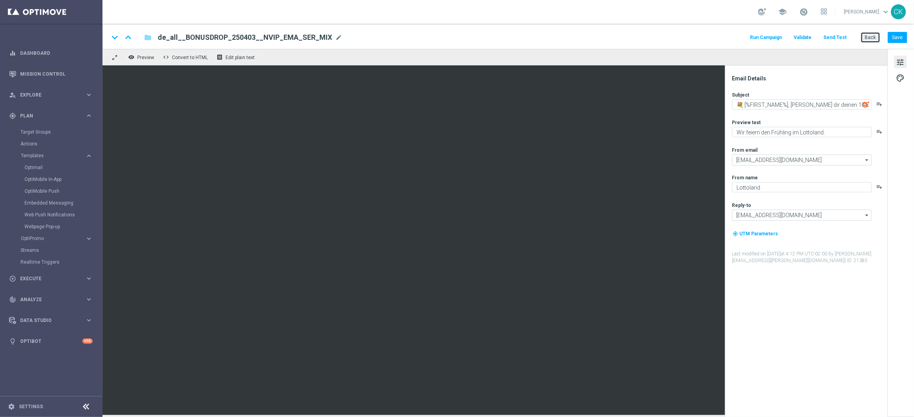
click at [709, 32] on button "Back" at bounding box center [871, 37] width 20 height 11
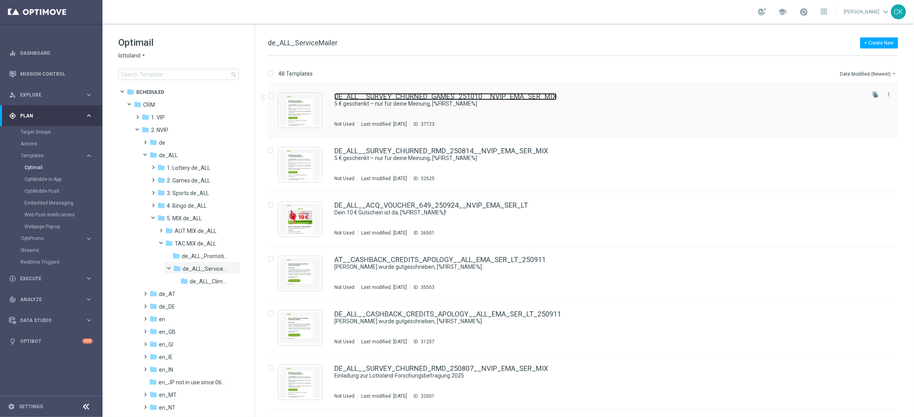
click at [399, 96] on link "DE_ALL__SURVEY_CHURNED_GAMES_251010__NVIP_EMA_SER_MIX" at bounding box center [445, 96] width 222 height 7
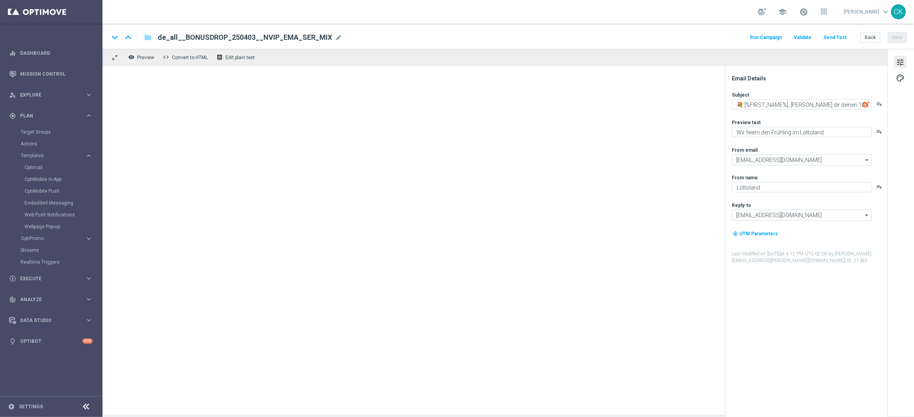
type textarea "5 € geschenkt – nur für deine Meinung, [%FIRST_NAME%]"
type textarea "Jetzt an der Lottoland-Befragung teilnehmen."
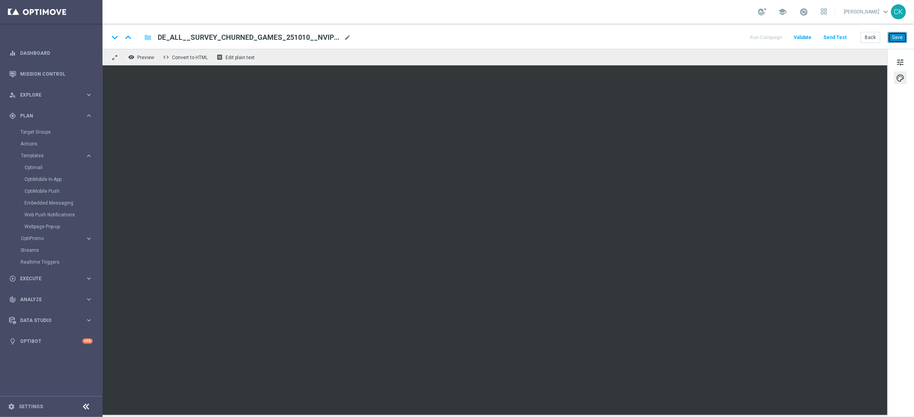
click at [709, 38] on button "Save" at bounding box center [897, 37] width 19 height 11
click at [709, 40] on button "Save" at bounding box center [897, 37] width 19 height 11
click at [709, 41] on button "Back" at bounding box center [871, 37] width 20 height 11
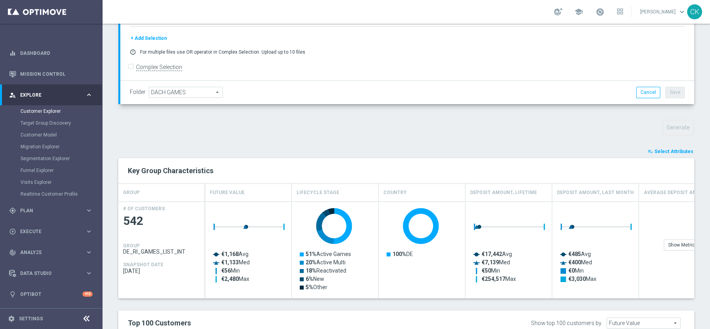
scroll to position [261, 0]
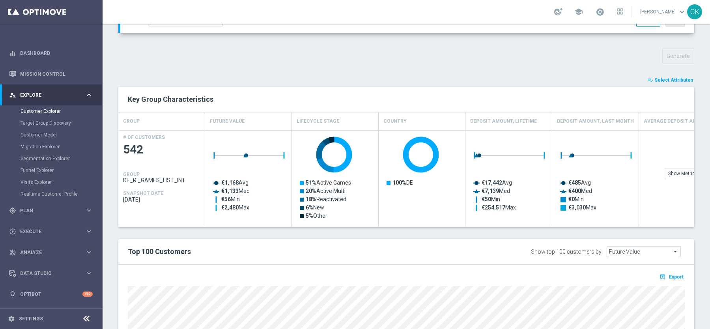
click at [677, 77] on span "Select Attributes" at bounding box center [673, 80] width 39 height 6
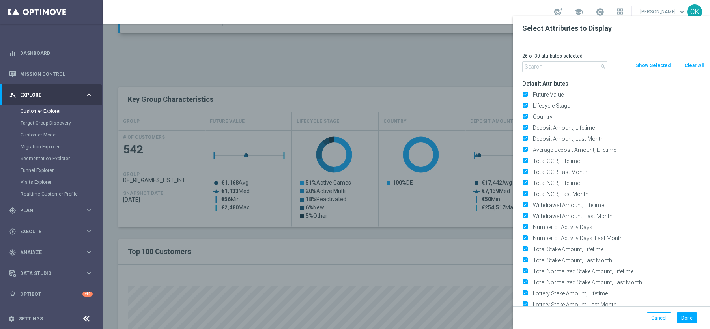
click at [689, 65] on button "Clear All" at bounding box center [693, 65] width 21 height 9
checkbox input "false"
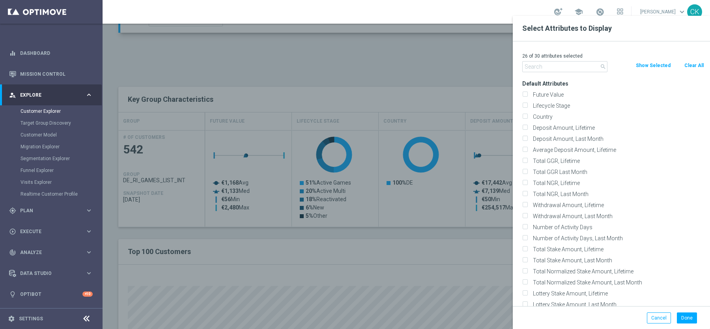
checkbox input "false"
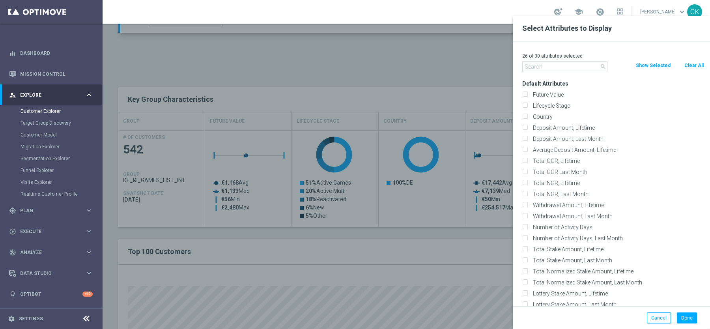
checkbox input "false"
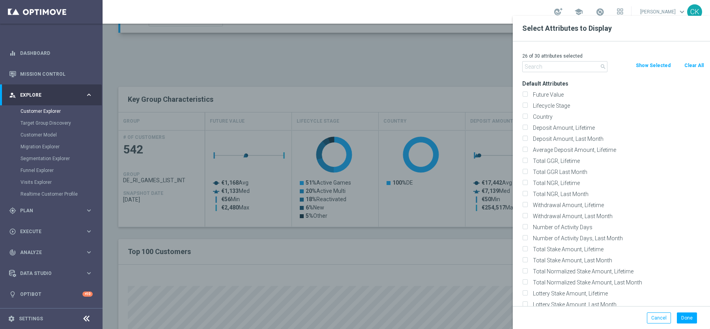
checkbox input "false"
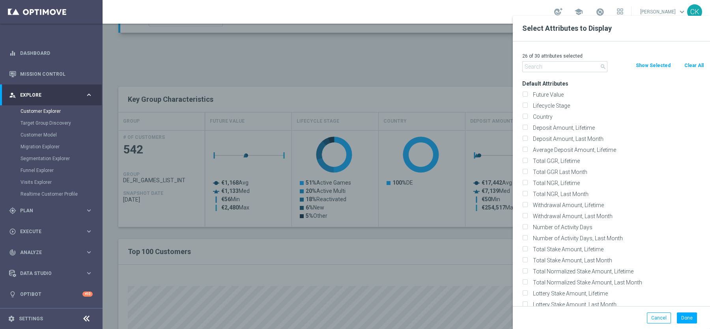
checkbox input "false"
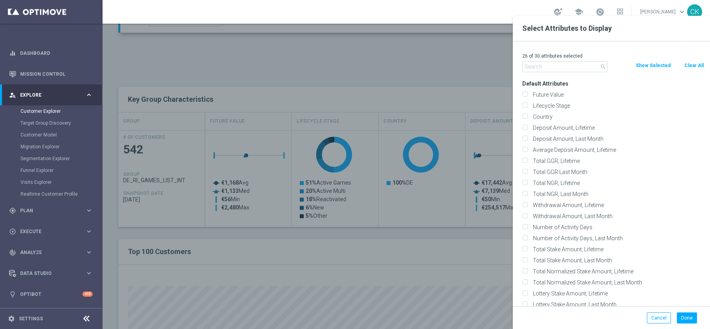
checkbox input "false"
click at [539, 95] on label "Future Value" at bounding box center [617, 94] width 174 height 7
click at [527, 95] on input "Future Value" at bounding box center [524, 95] width 5 height 5
checkbox input "true"
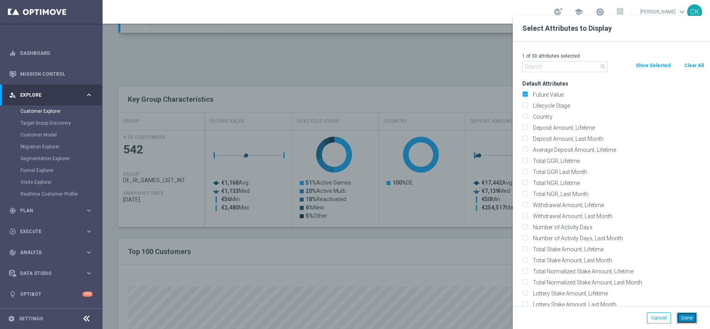
click at [690, 317] on button "Done" at bounding box center [687, 317] width 20 height 11
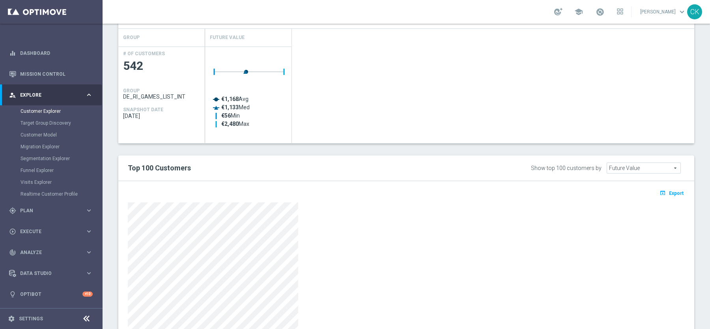
scroll to position [407, 0]
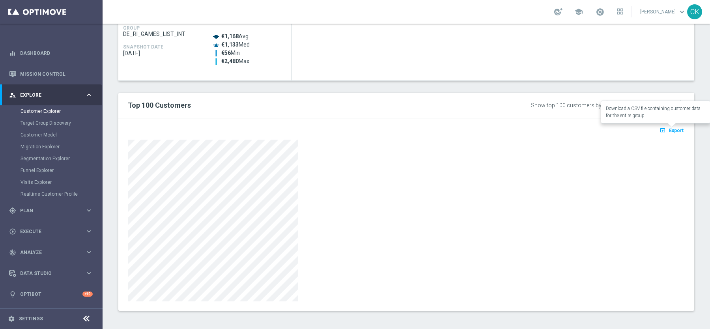
click at [673, 131] on span "Export" at bounding box center [676, 131] width 15 height 6
